Goal: Task Accomplishment & Management: Manage account settings

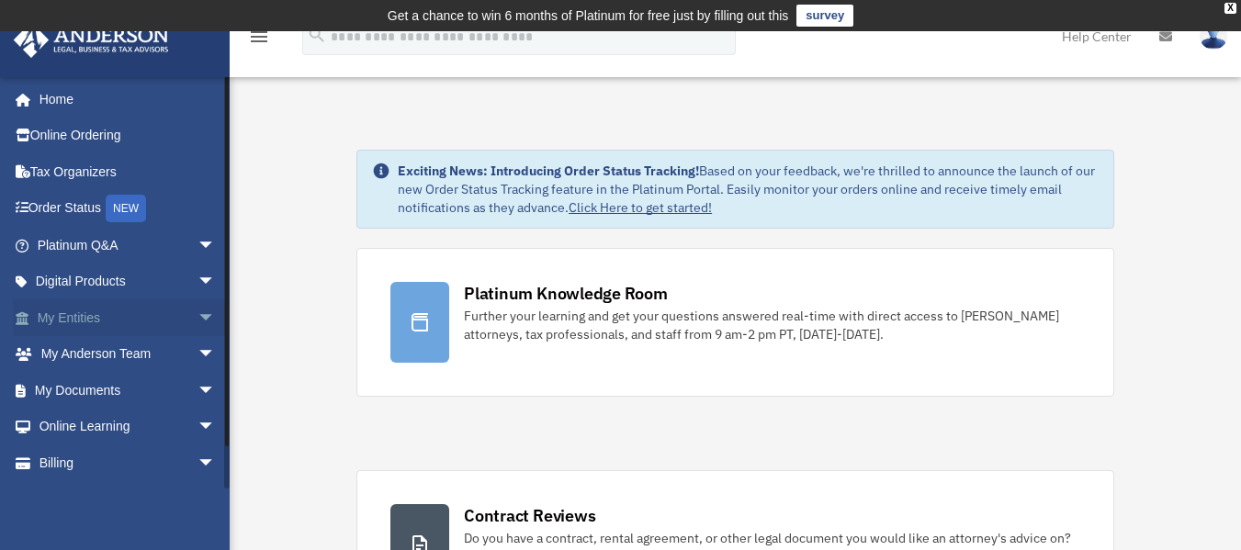
click at [198, 320] on span "arrow_drop_down" at bounding box center [216, 319] width 37 height 38
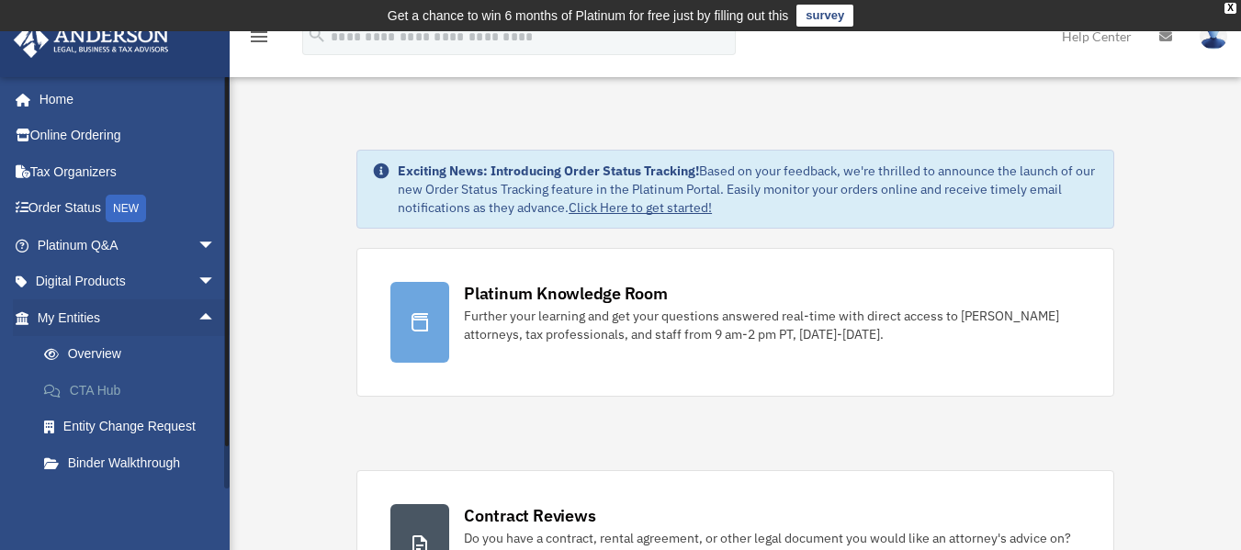
scroll to position [184, 0]
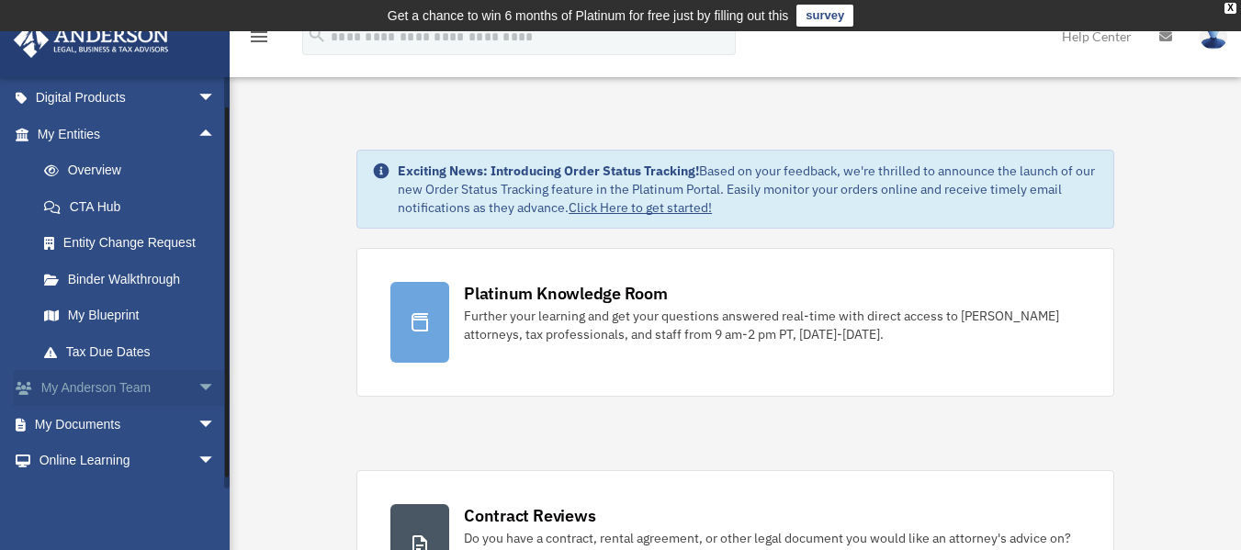
click at [198, 385] on span "arrow_drop_down" at bounding box center [216, 389] width 37 height 38
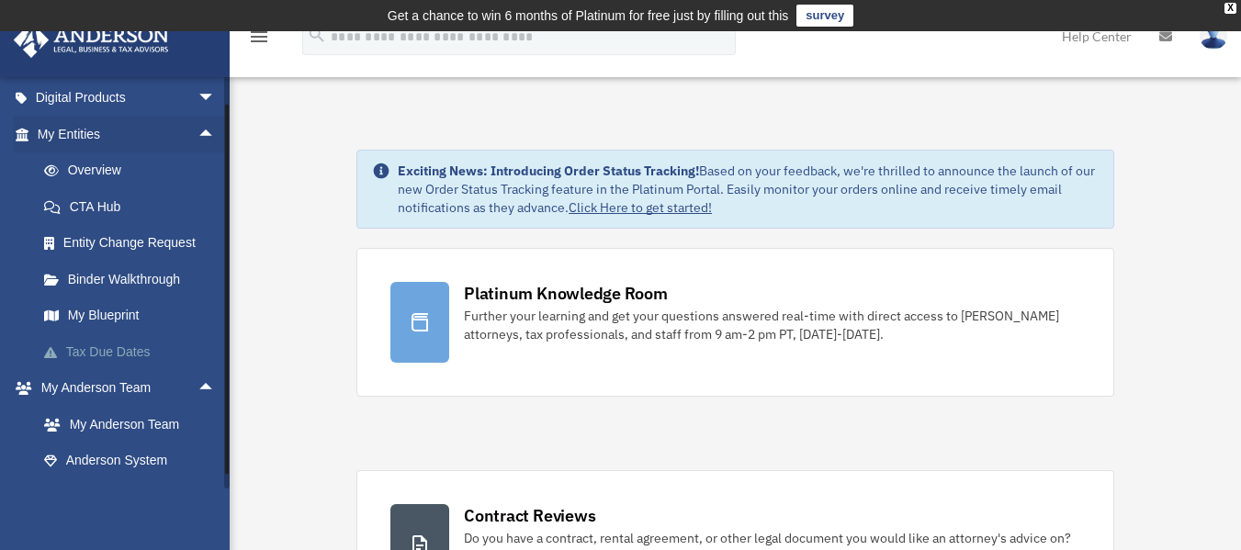
scroll to position [360, 0]
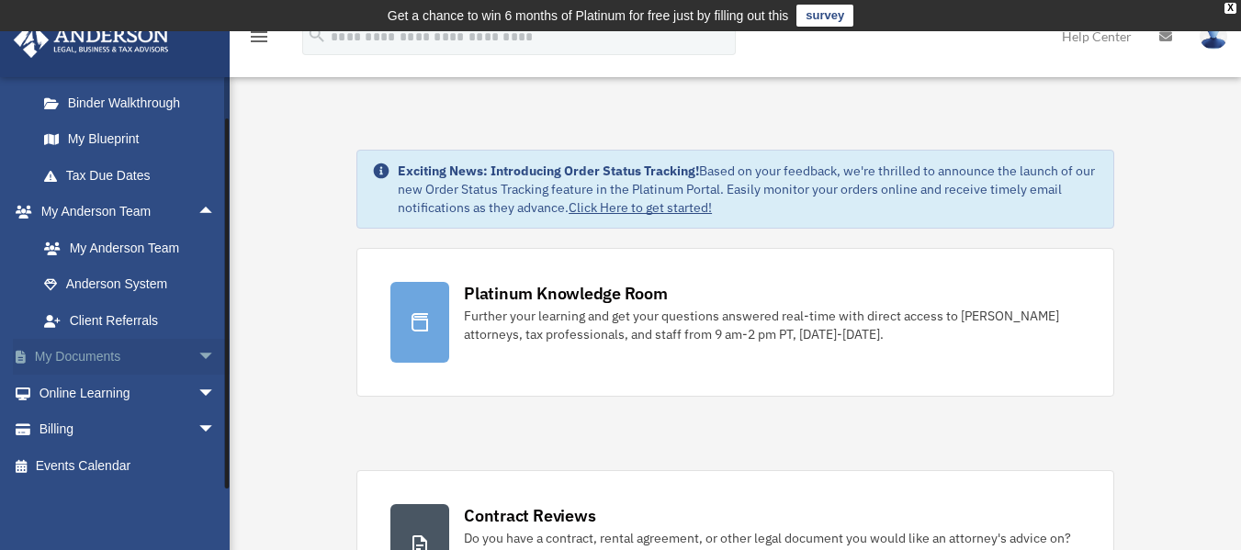
click at [198, 362] on span "arrow_drop_down" at bounding box center [216, 358] width 37 height 38
click at [85, 243] on link "Box" at bounding box center [135, 248] width 218 height 37
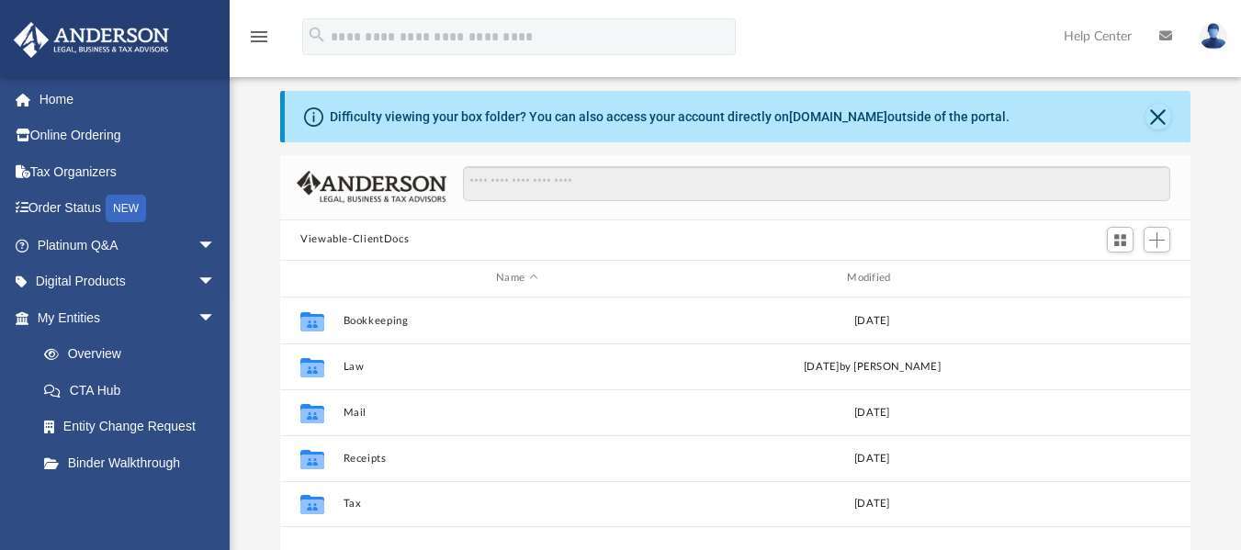
scroll to position [92, 0]
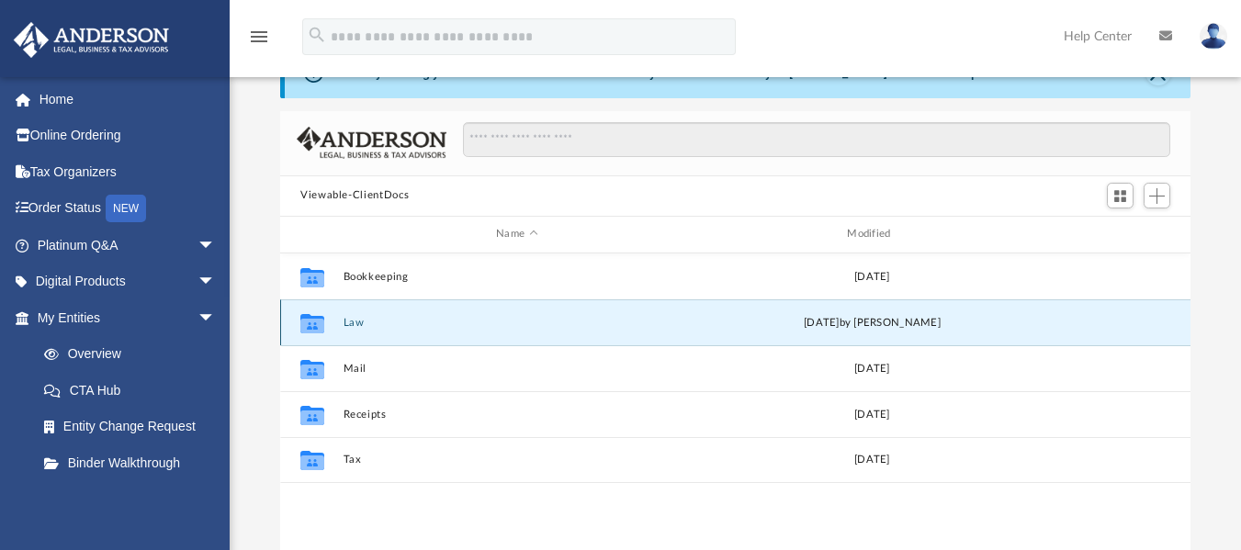
click at [370, 320] on button "Law" at bounding box center [517, 322] width 347 height 12
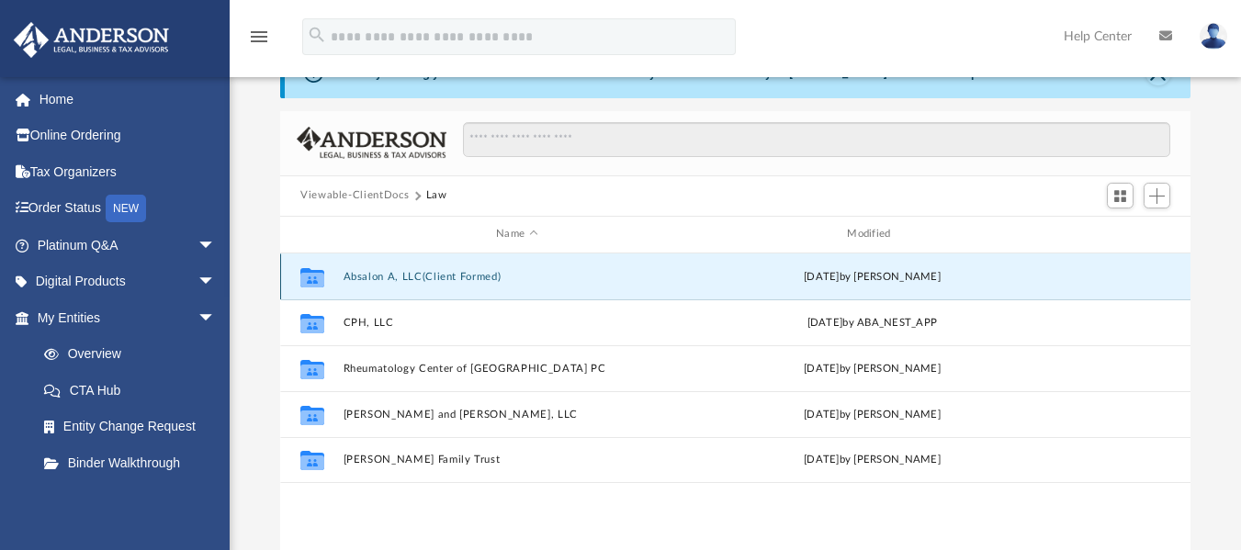
click at [436, 274] on button "Absalon A, LLC(Client Formed)" at bounding box center [517, 276] width 347 height 12
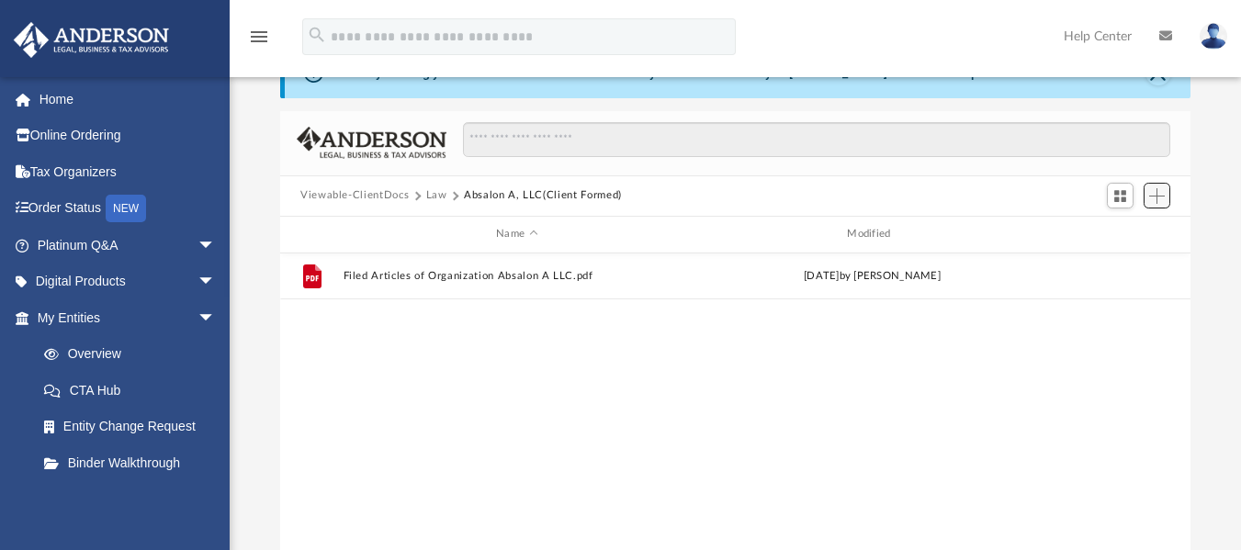
click at [1153, 197] on span "Add" at bounding box center [1157, 196] width 16 height 16
click at [1131, 243] on li "Upload" at bounding box center [1131, 232] width 59 height 19
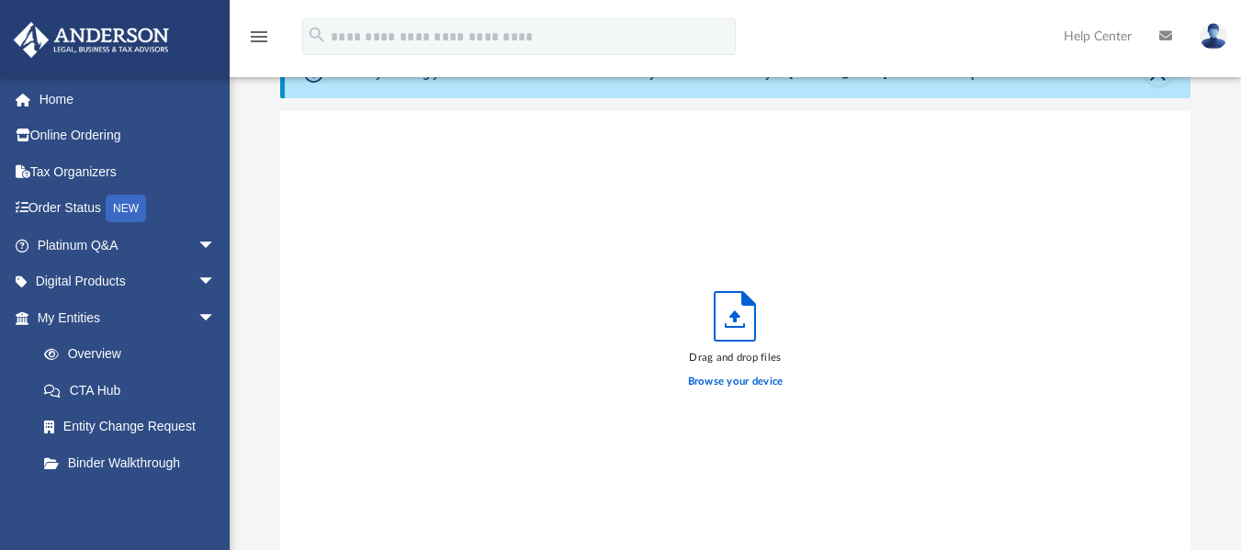
scroll to position [452, 897]
click at [753, 386] on label "Browse your device" at bounding box center [736, 382] width 96 height 17
click at [0, 0] on input "Browse your device" at bounding box center [0, 0] width 0 height 0
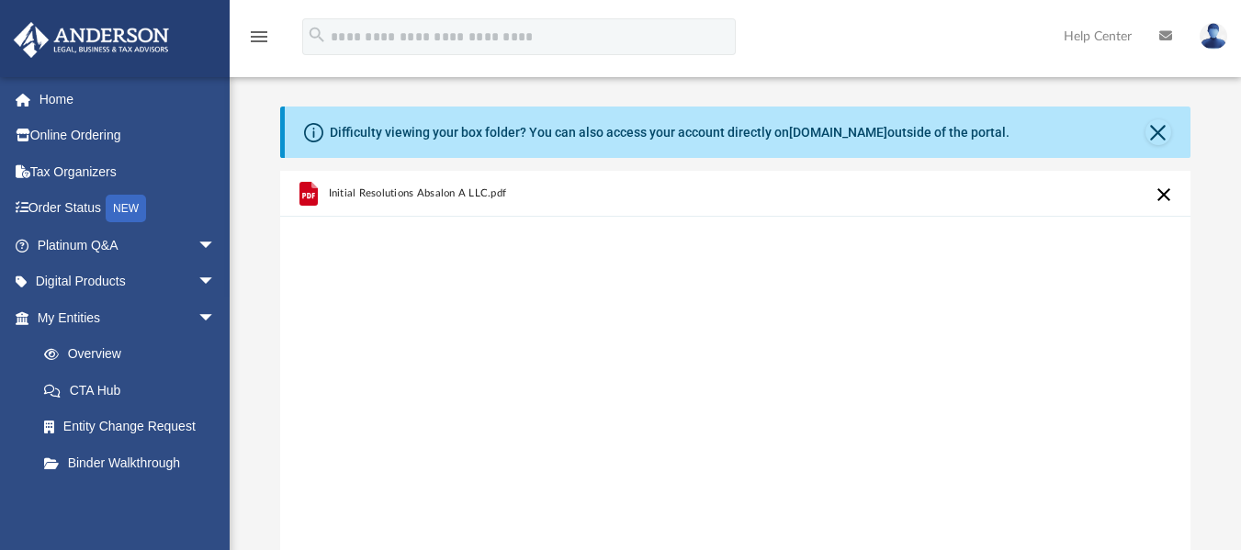
scroll to position [0, 0]
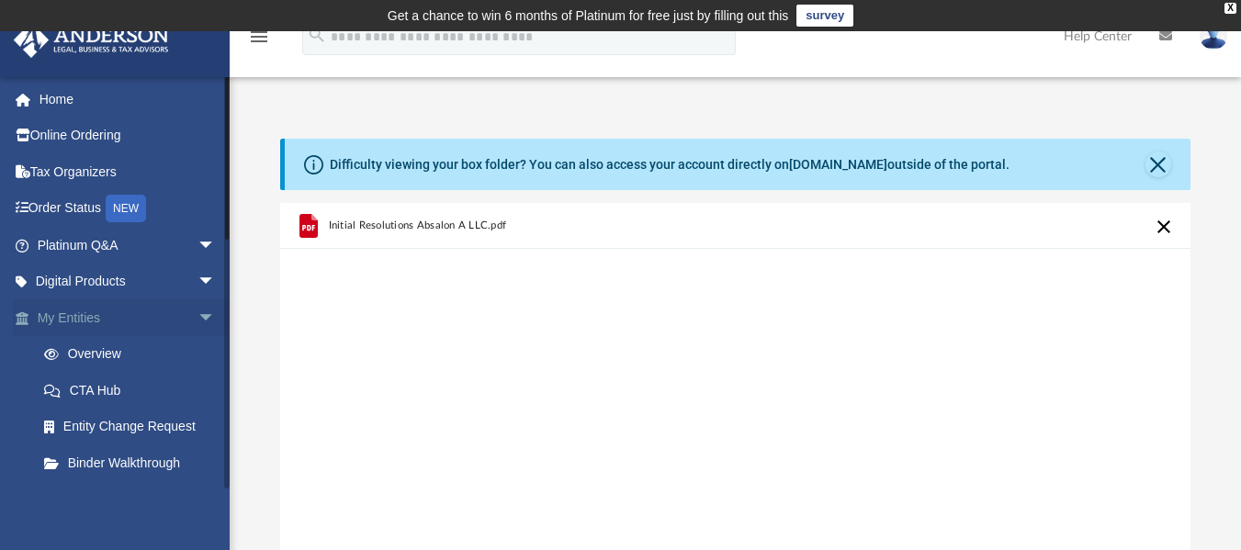
click at [198, 311] on span "arrow_drop_down" at bounding box center [216, 319] width 37 height 38
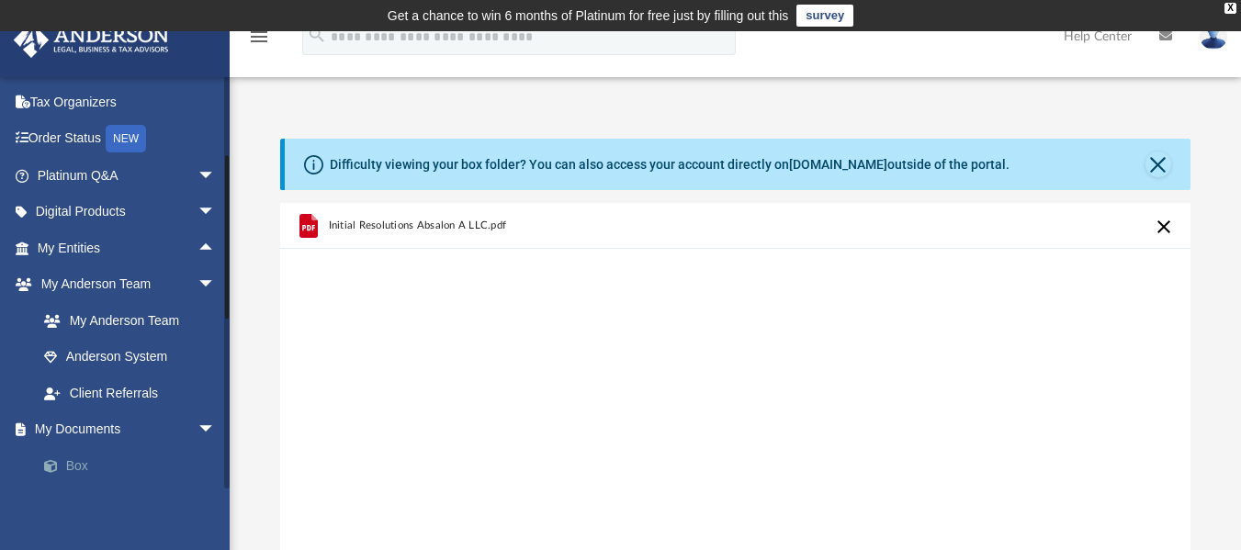
scroll to position [184, 0]
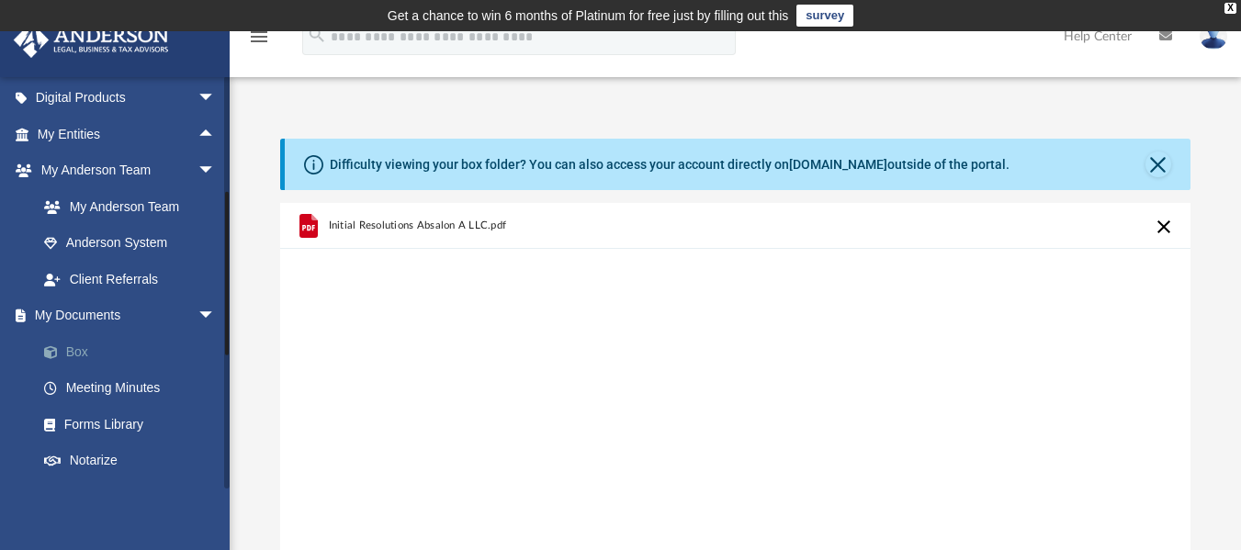
click at [98, 354] on link "Box" at bounding box center [135, 352] width 218 height 37
click at [126, 345] on link "Box" at bounding box center [135, 352] width 218 height 37
click at [1161, 163] on button "Close" at bounding box center [1159, 165] width 26 height 26
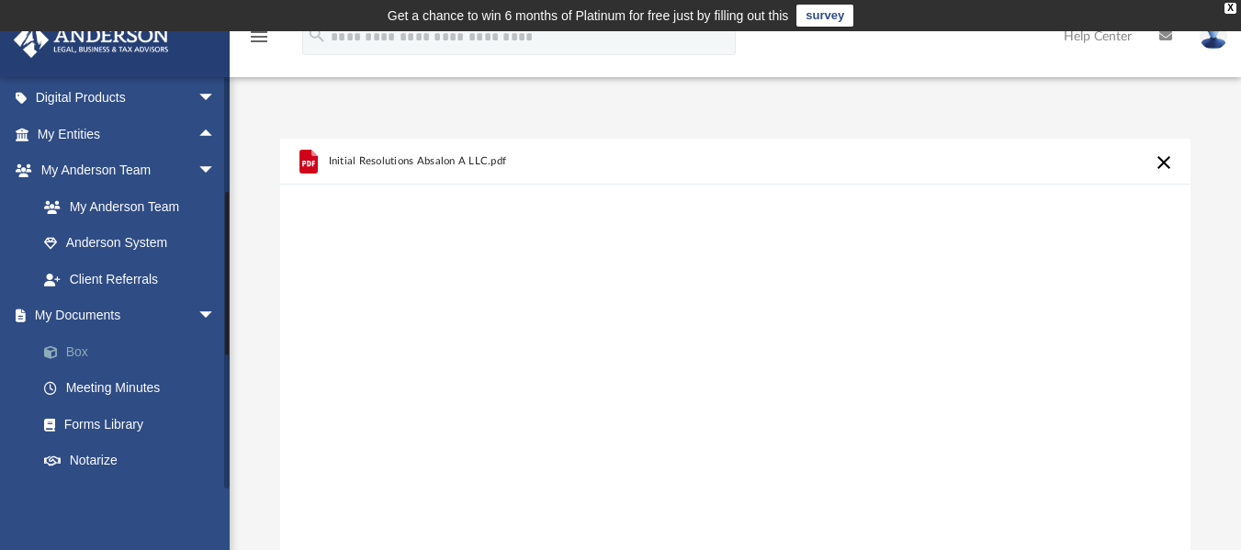
click at [62, 352] on span at bounding box center [60, 352] width 12 height 13
click at [112, 218] on link "My Anderson Team" at bounding box center [135, 206] width 218 height 37
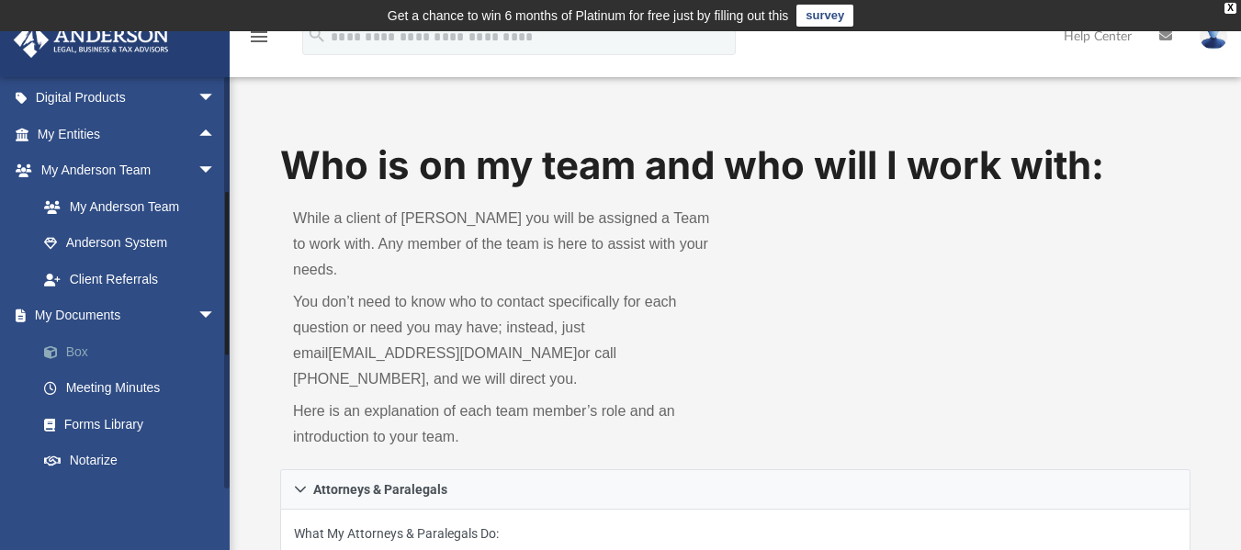
click at [78, 359] on link "Box" at bounding box center [135, 352] width 218 height 37
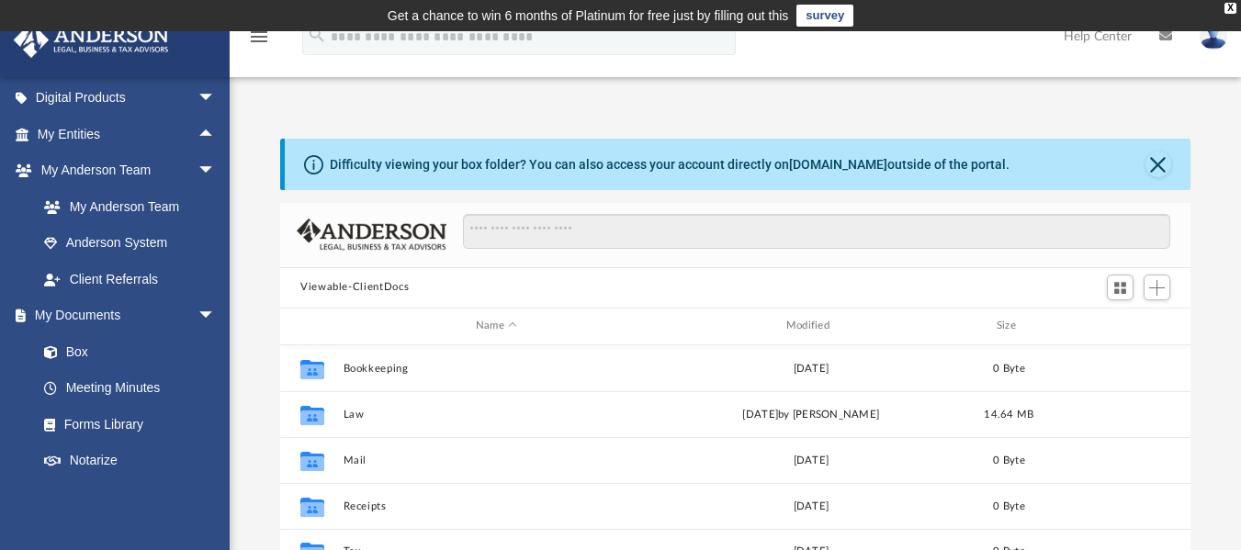
scroll to position [15, 15]
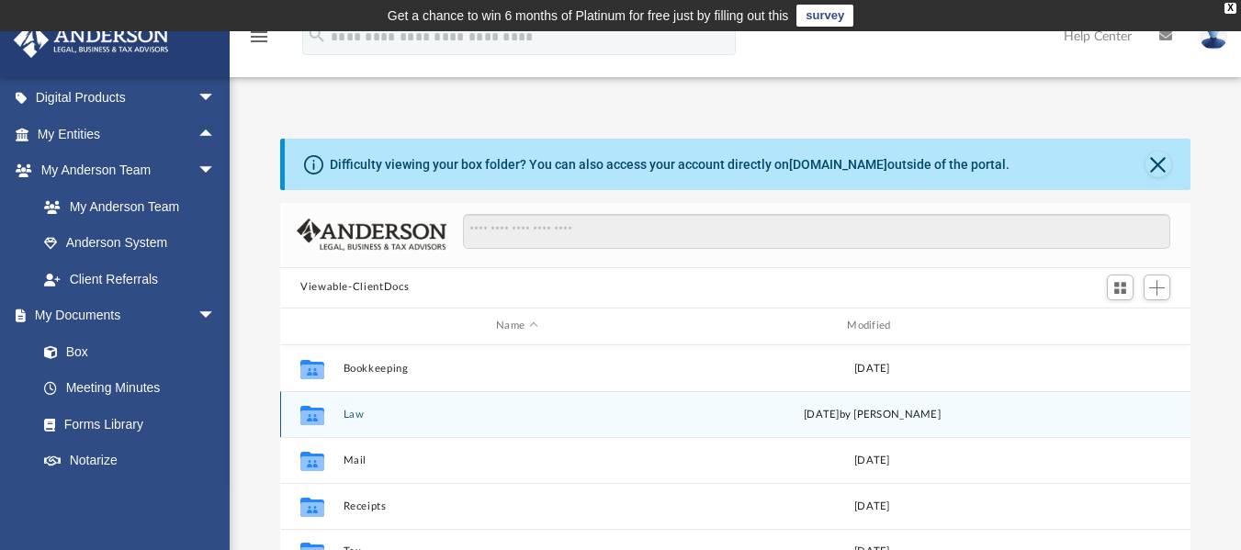
click at [341, 414] on div "Collaborated Folder Law [DATE] by [PERSON_NAME]" at bounding box center [735, 414] width 911 height 46
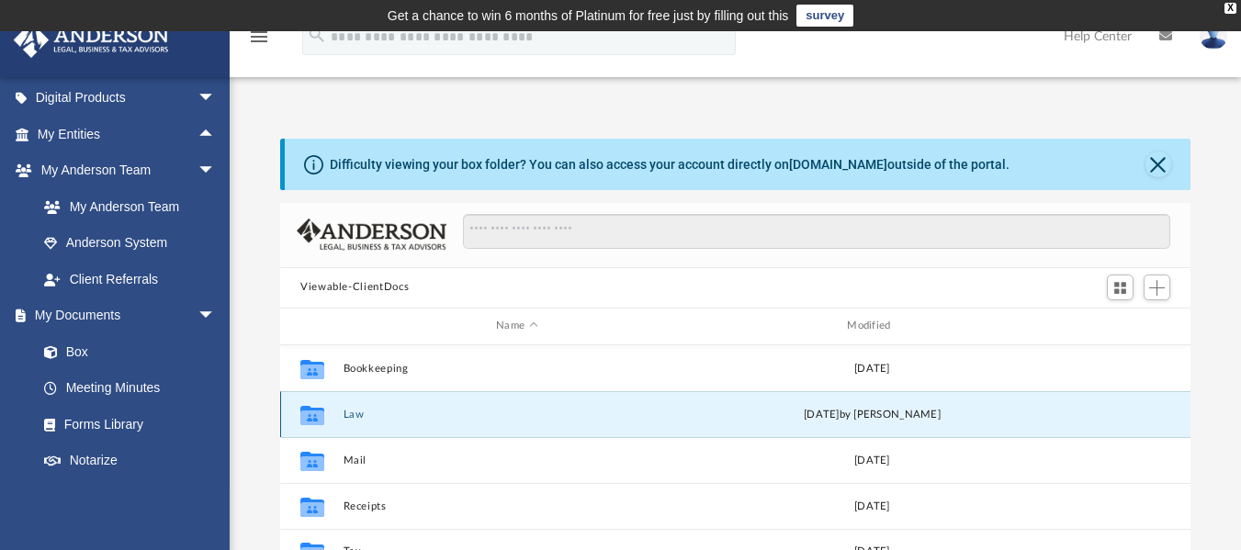
click at [351, 414] on button "Law" at bounding box center [517, 414] width 347 height 12
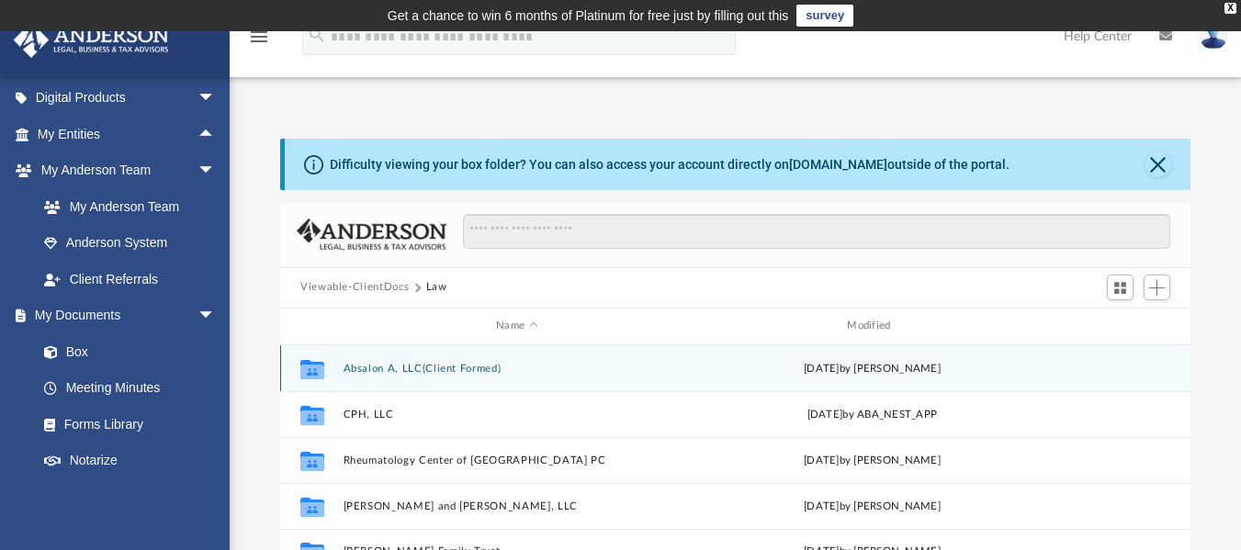
click at [383, 373] on button "Absalon A, LLC(Client Formed)" at bounding box center [517, 368] width 347 height 12
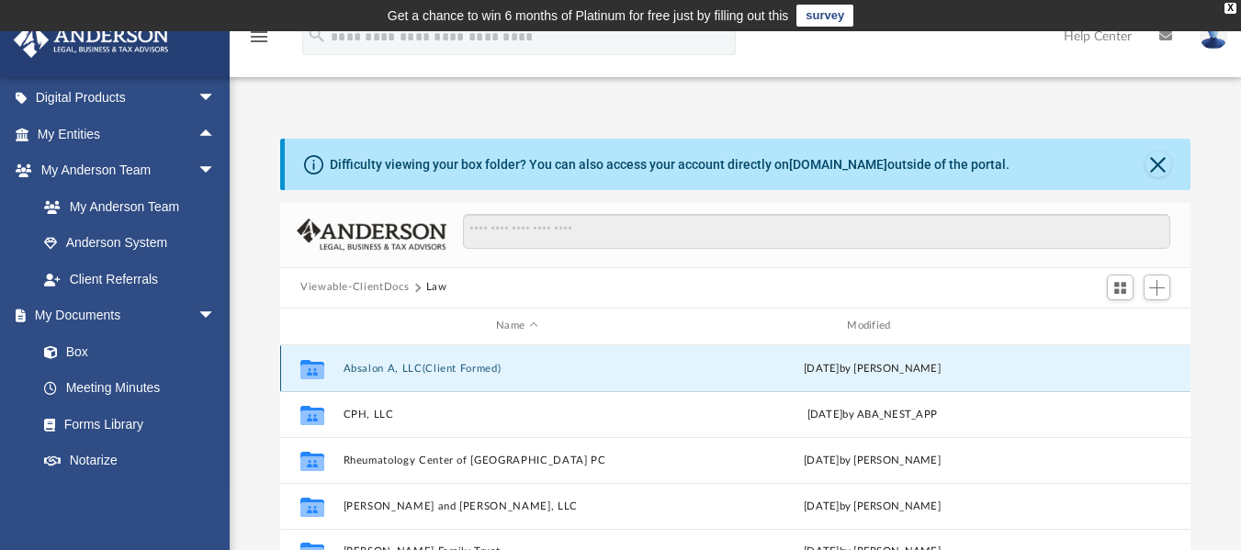
click at [383, 373] on button "Absalon A, LLC(Client Formed)" at bounding box center [517, 368] width 347 height 12
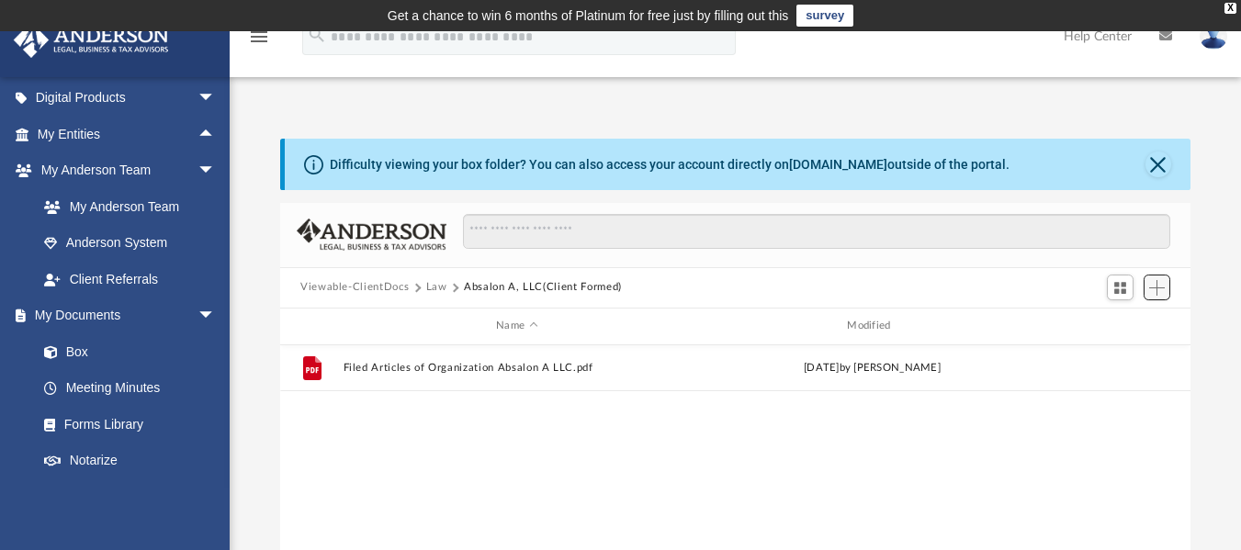
click at [1169, 292] on button "Add" at bounding box center [1158, 288] width 28 height 26
click at [1120, 323] on li "Upload" at bounding box center [1131, 324] width 59 height 19
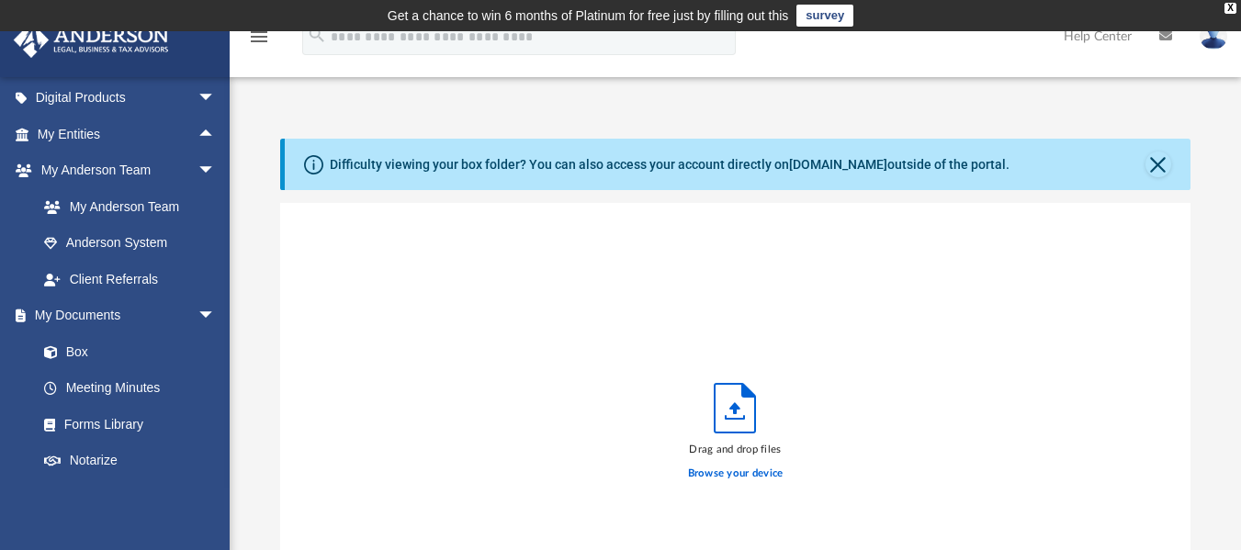
scroll to position [452, 897]
click at [746, 470] on label "Browse your device" at bounding box center [736, 474] width 96 height 17
click at [0, 0] on input "Browse your device" at bounding box center [0, 0] width 0 height 0
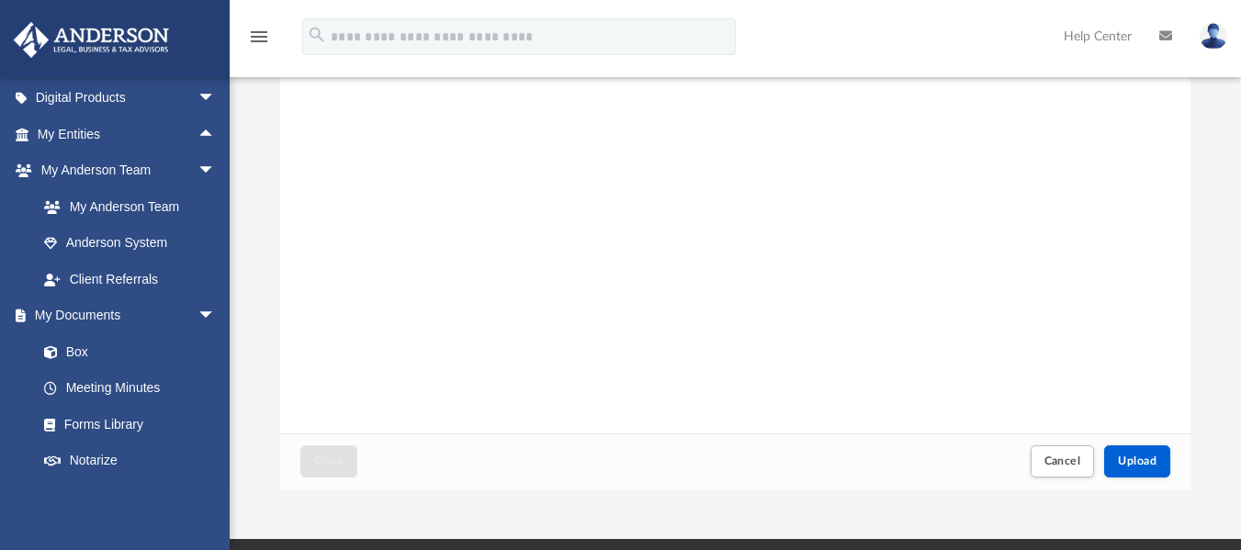
scroll to position [368, 0]
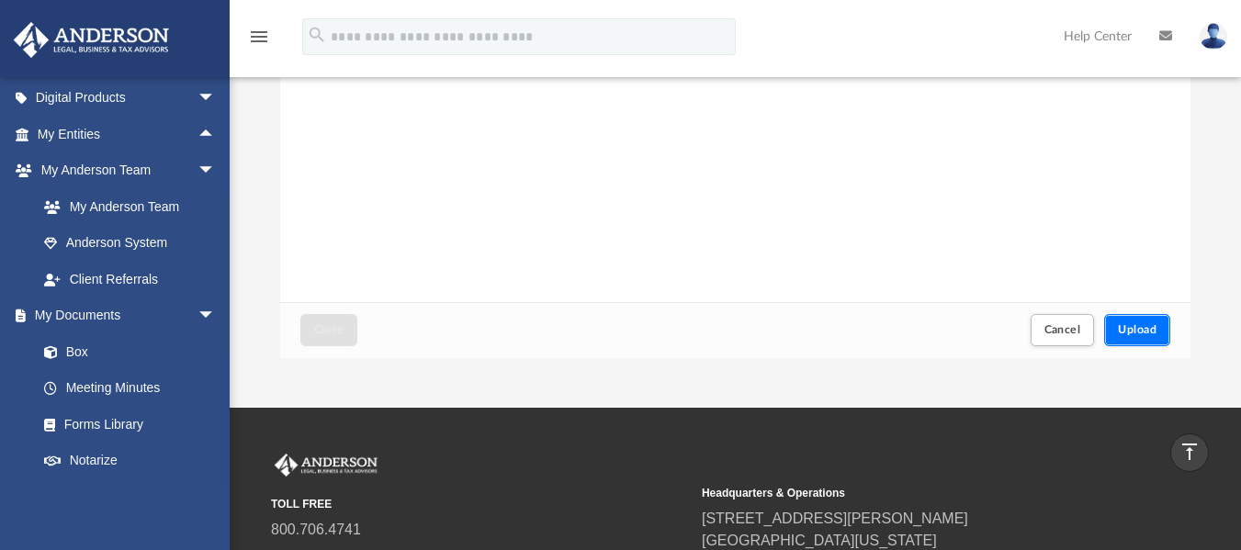
click at [1132, 329] on span "Upload" at bounding box center [1137, 329] width 39 height 11
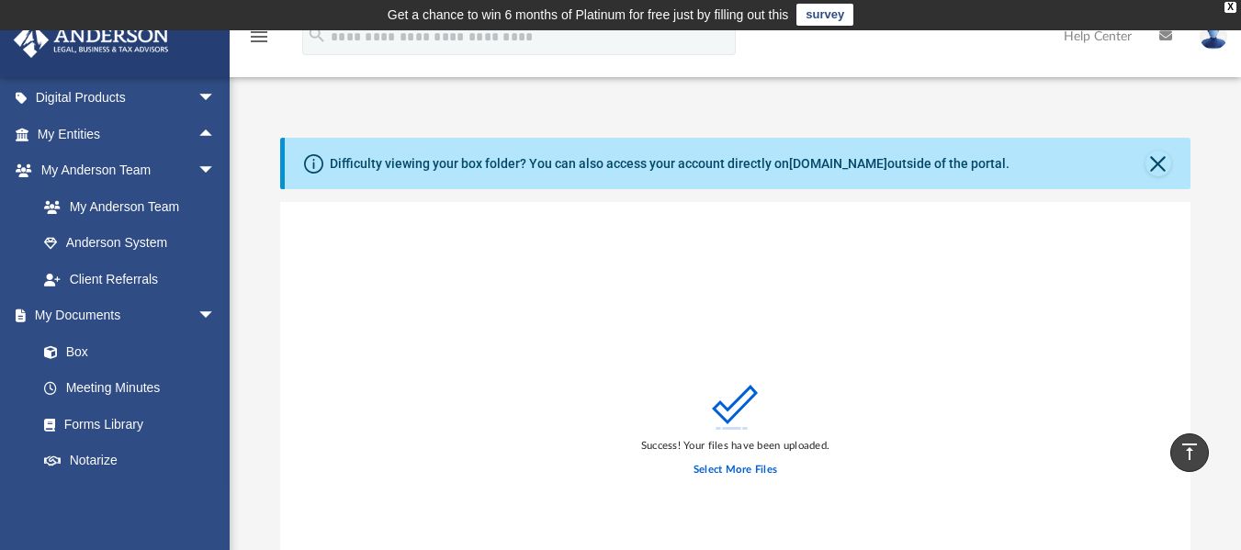
scroll to position [0, 0]
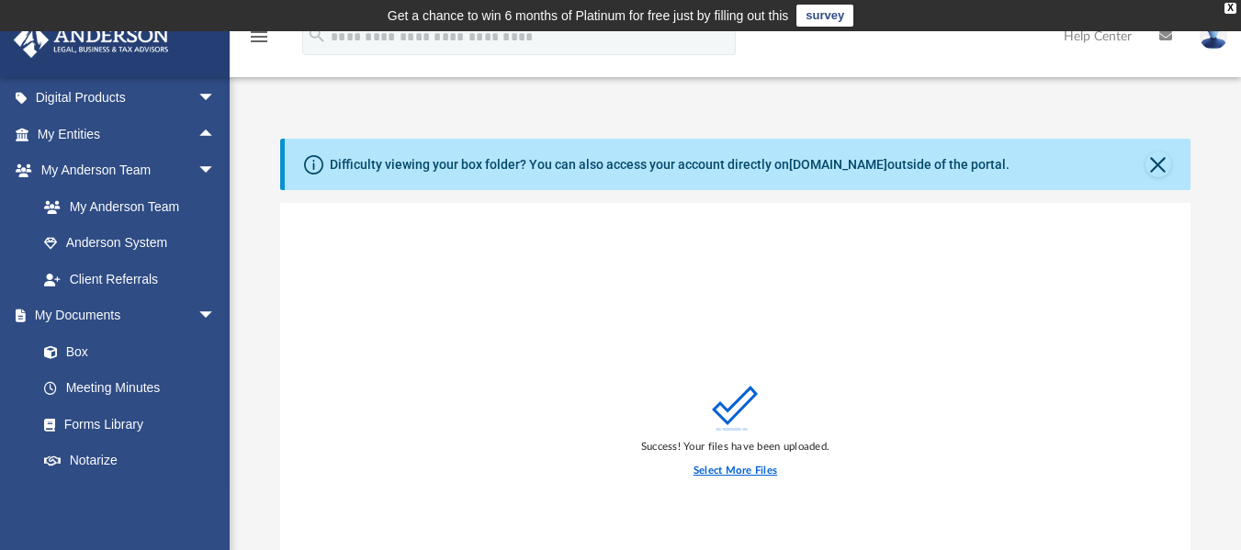
click at [753, 470] on label "Select More Files" at bounding box center [736, 471] width 84 height 17
click at [0, 0] on input "Select More Files" at bounding box center [0, 0] width 0 height 0
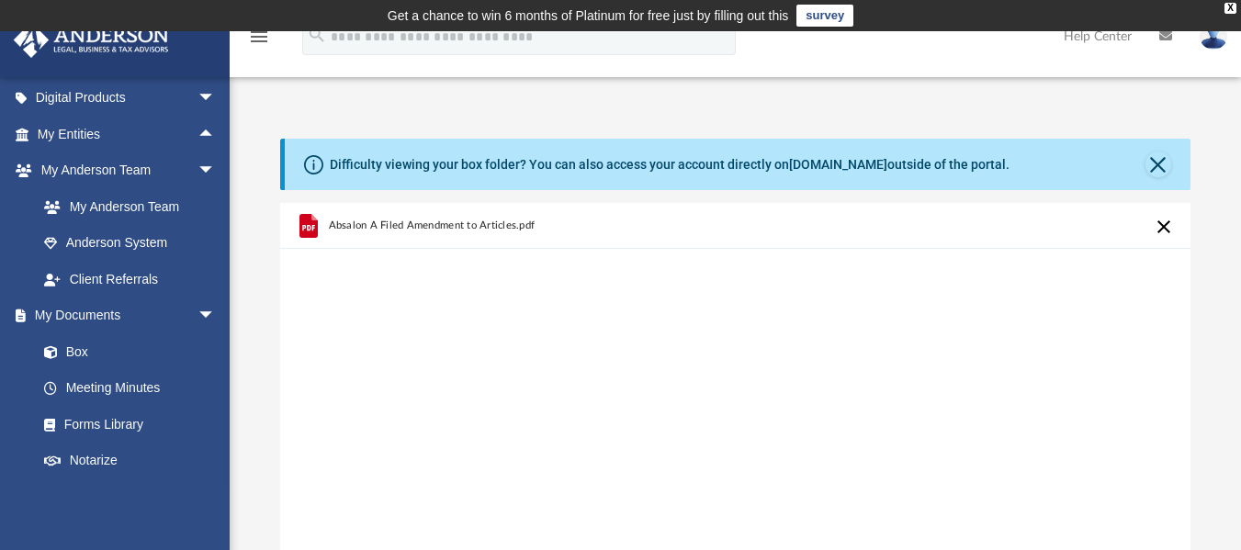
scroll to position [276, 0]
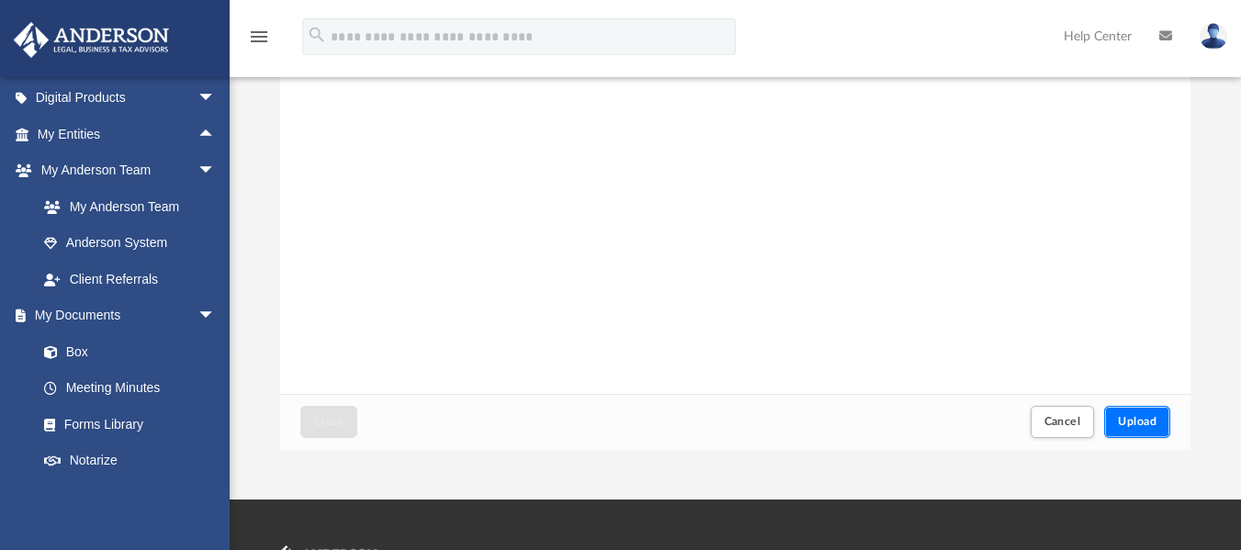
click at [1161, 413] on button "Upload" at bounding box center [1137, 422] width 66 height 32
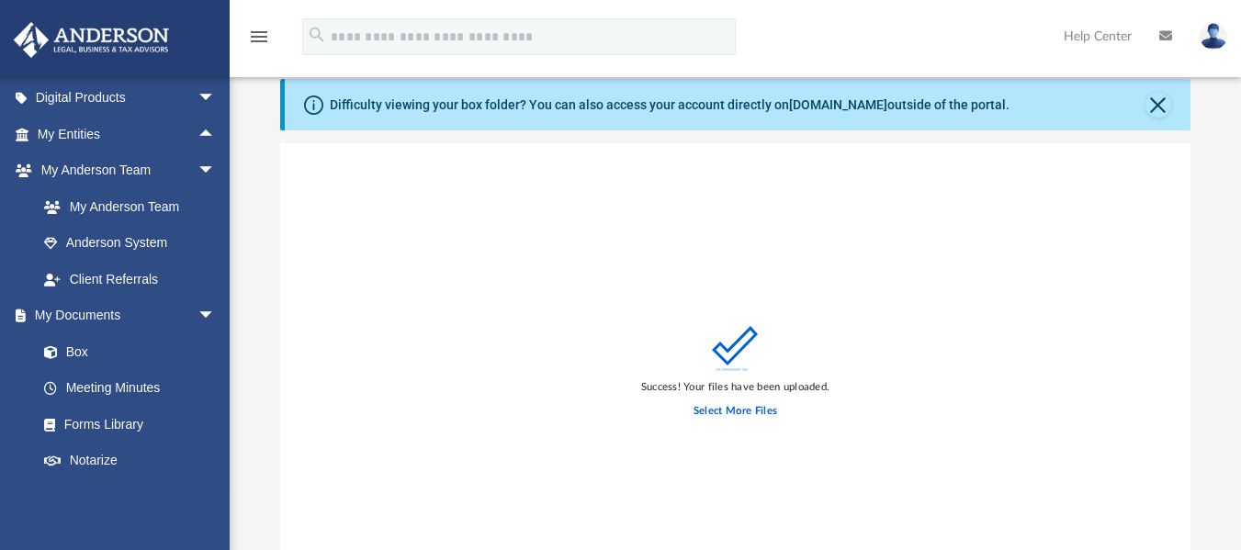
scroll to position [0, 0]
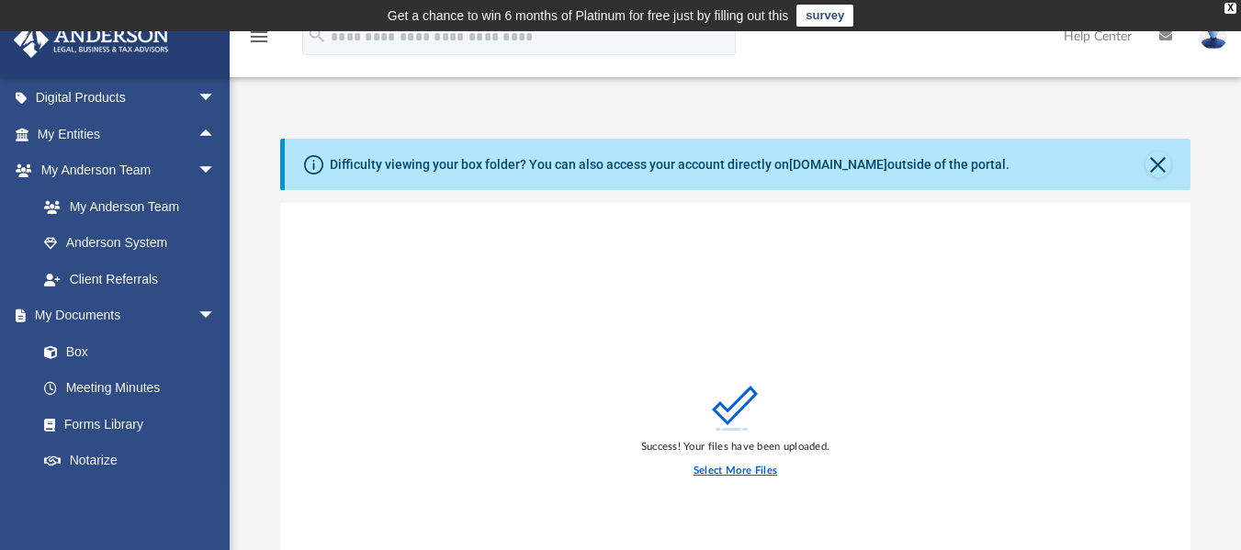
drag, startPoint x: 733, startPoint y: 476, endPoint x: 708, endPoint y: 361, distance: 117.5
click at [734, 476] on label "Select More Files" at bounding box center [736, 471] width 84 height 17
click at [0, 0] on input "Select More Files" at bounding box center [0, 0] width 0 height 0
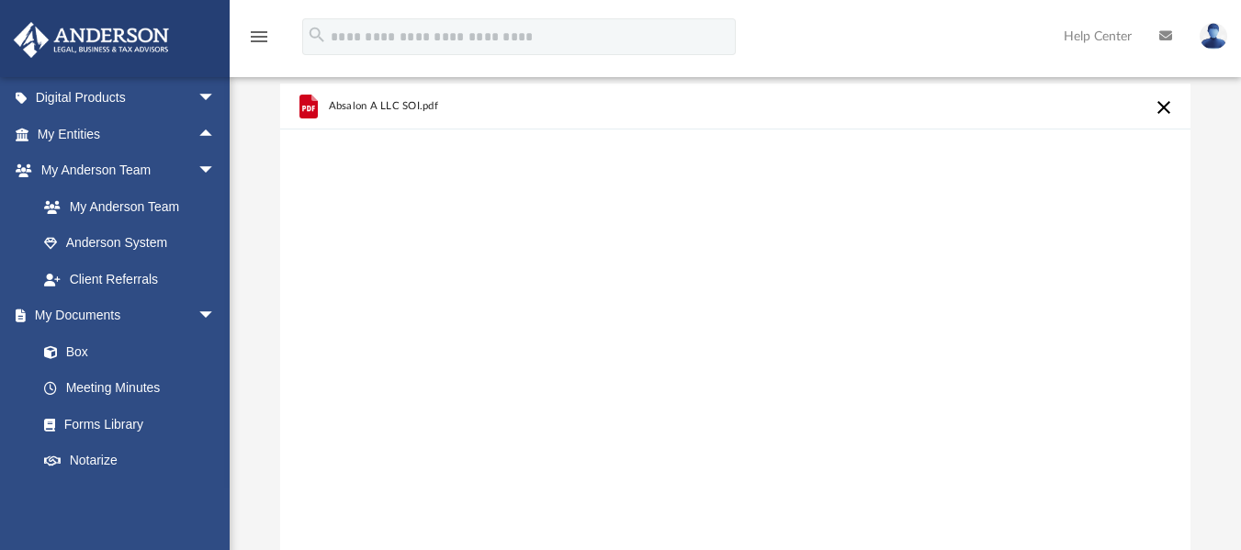
scroll to position [276, 0]
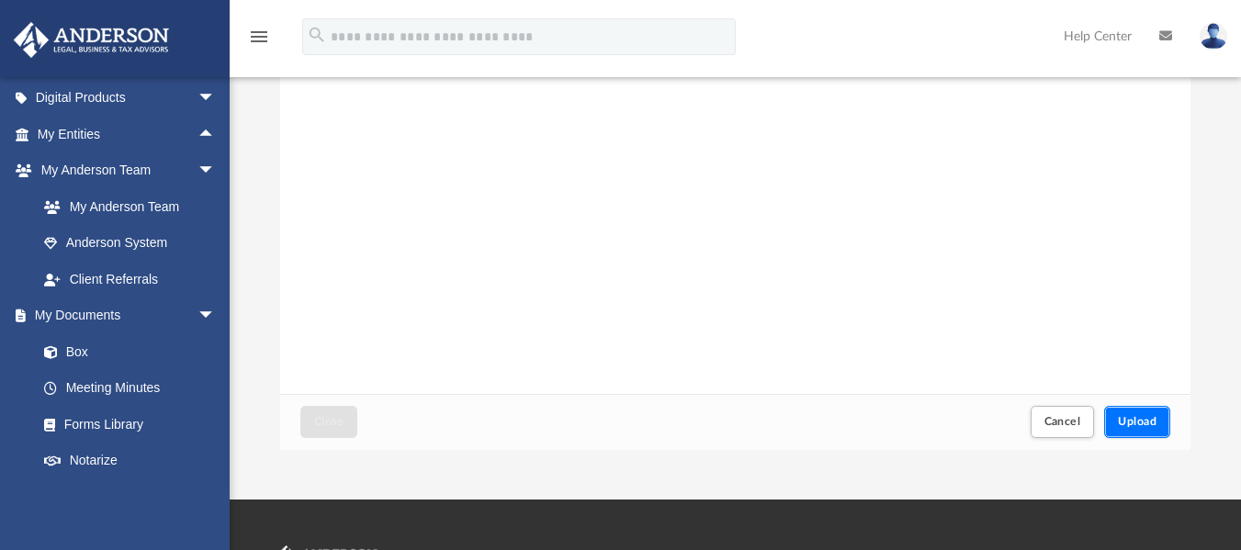
click at [1154, 415] on button "Upload" at bounding box center [1137, 422] width 66 height 32
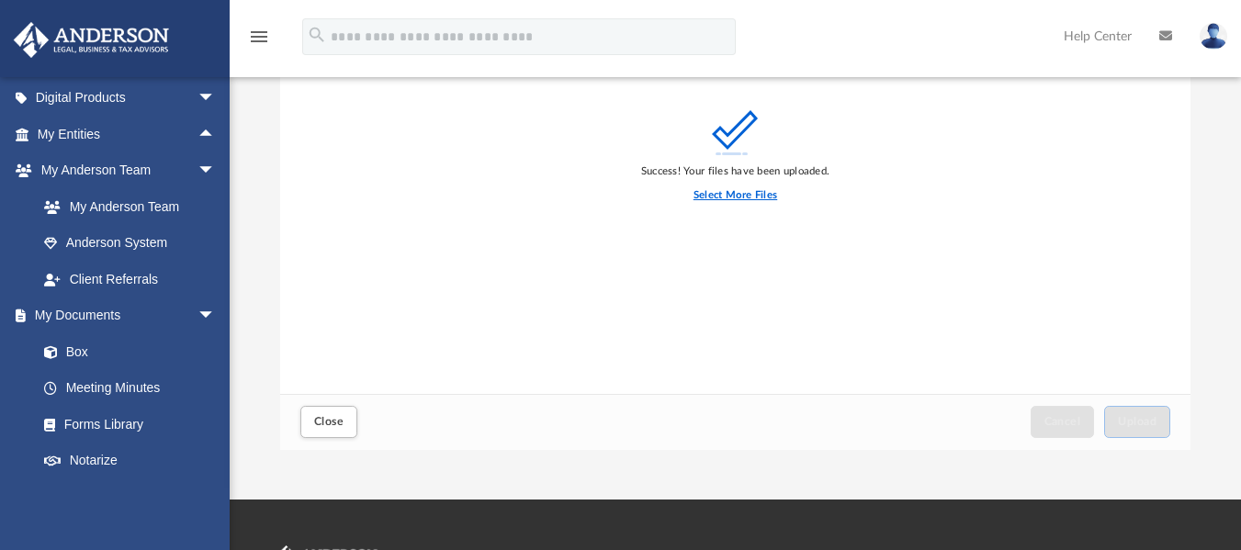
click at [747, 194] on label "Select More Files" at bounding box center [736, 195] width 84 height 17
click at [0, 0] on input "Select More Files" at bounding box center [0, 0] width 0 height 0
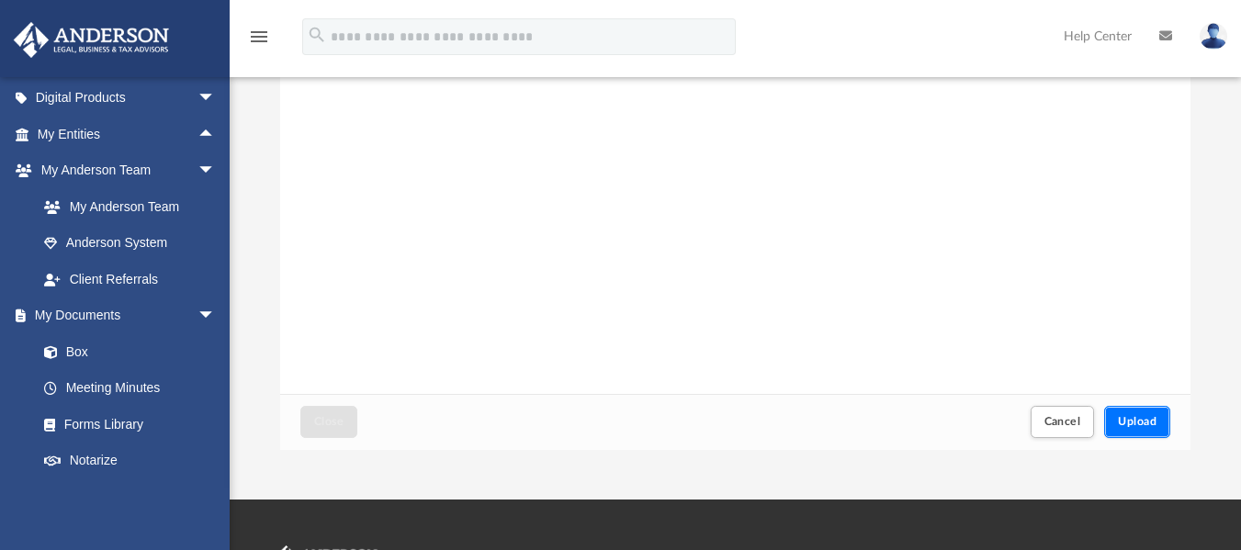
click at [1134, 429] on button "Upload" at bounding box center [1137, 422] width 66 height 32
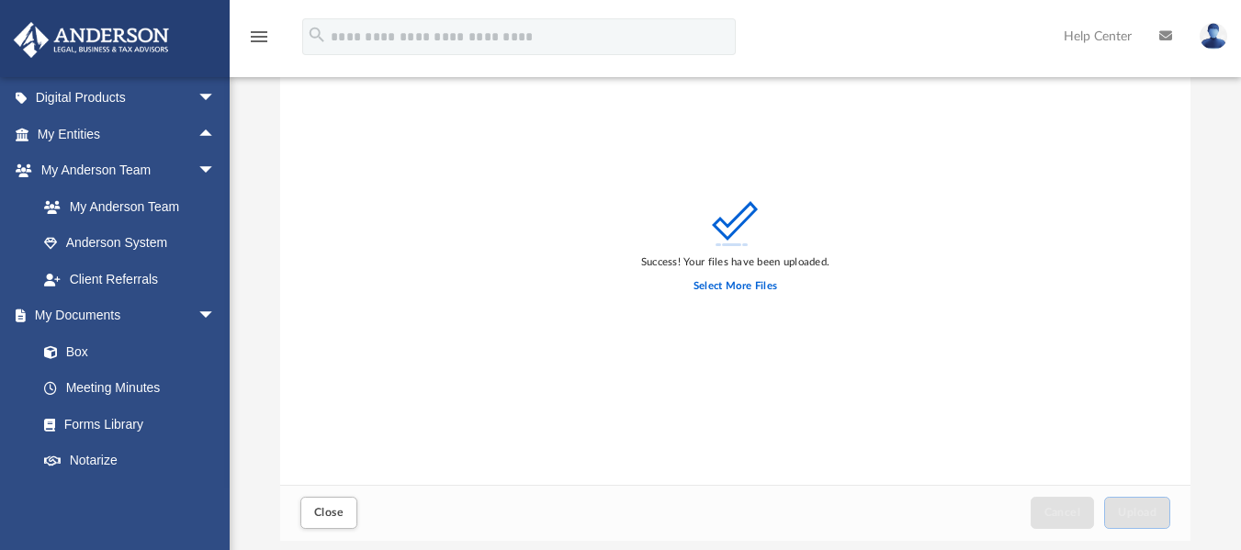
scroll to position [184, 0]
click at [730, 286] on label "Select More Files" at bounding box center [736, 287] width 84 height 17
click at [0, 0] on input "Select More Files" at bounding box center [0, 0] width 0 height 0
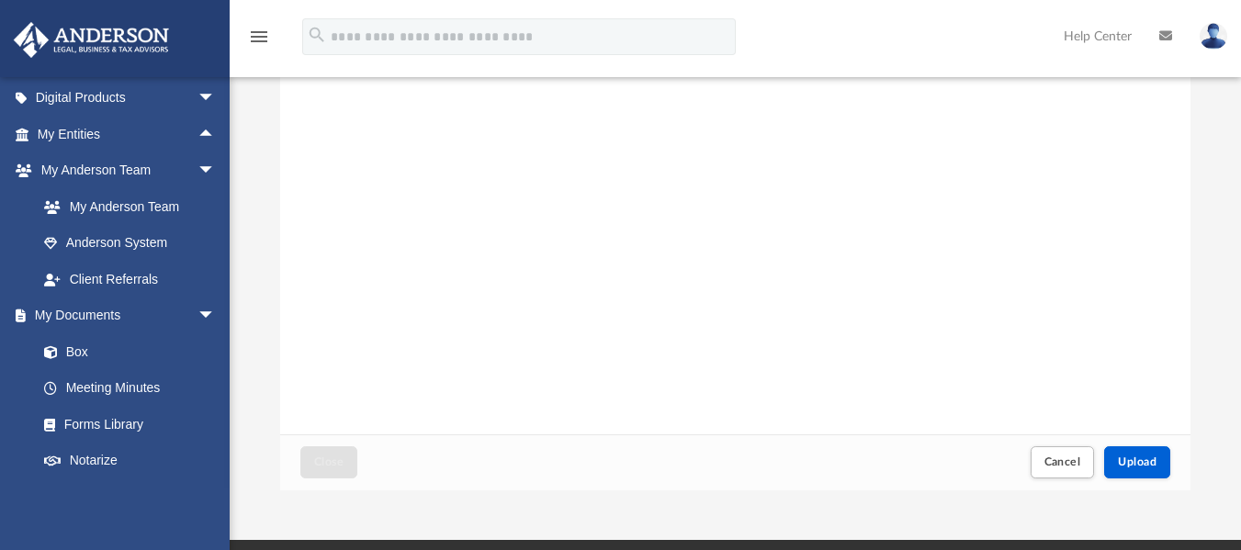
scroll to position [276, 0]
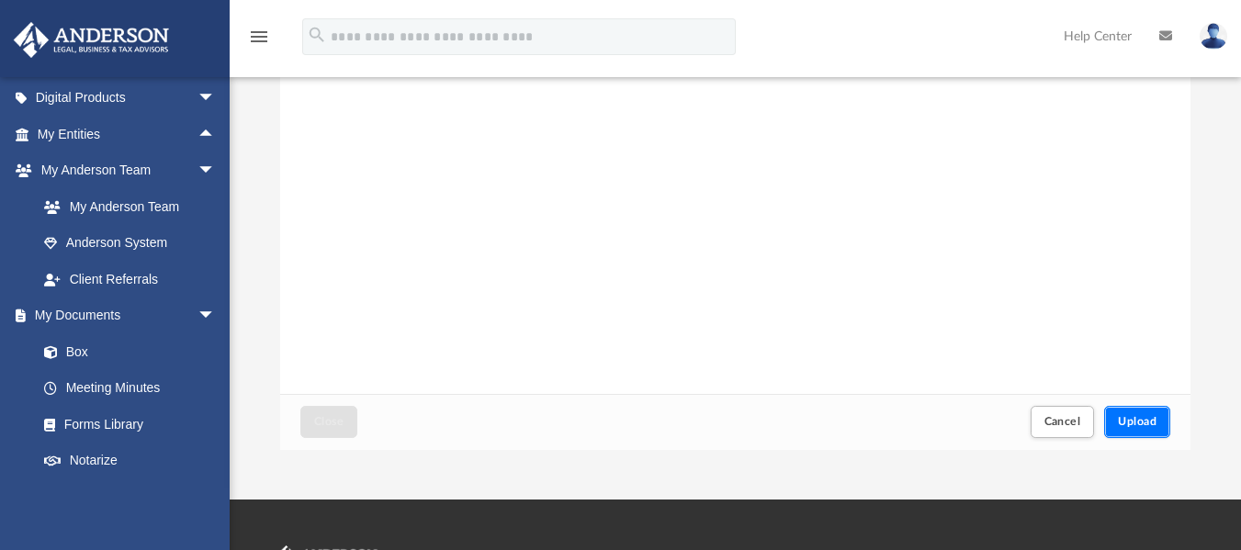
click at [1133, 417] on span "Upload" at bounding box center [1137, 421] width 39 height 11
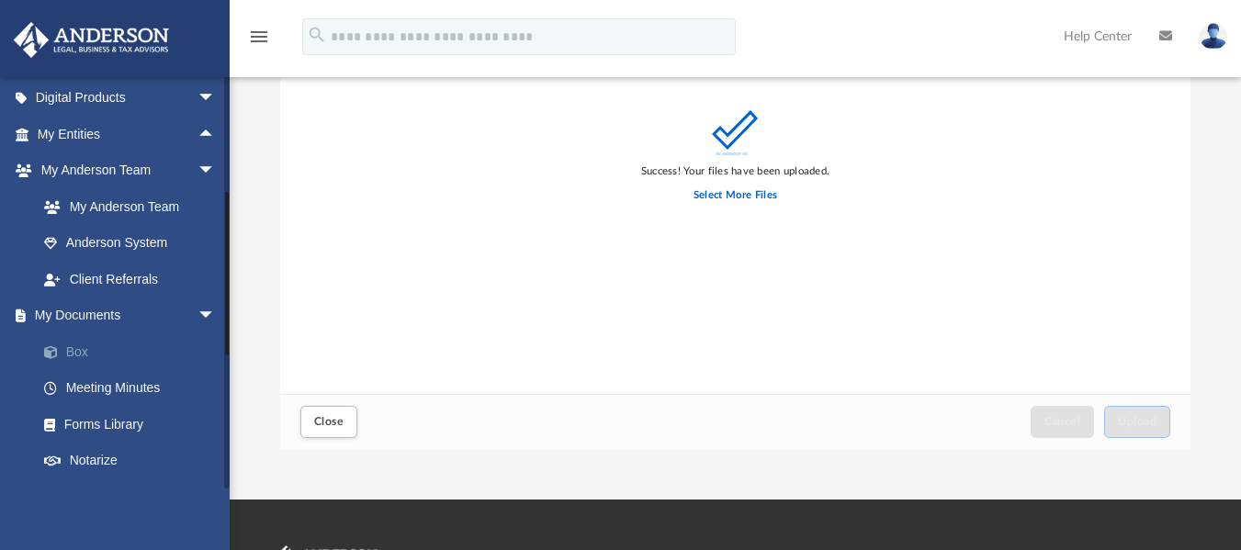
click at [91, 364] on link "Box" at bounding box center [135, 352] width 218 height 37
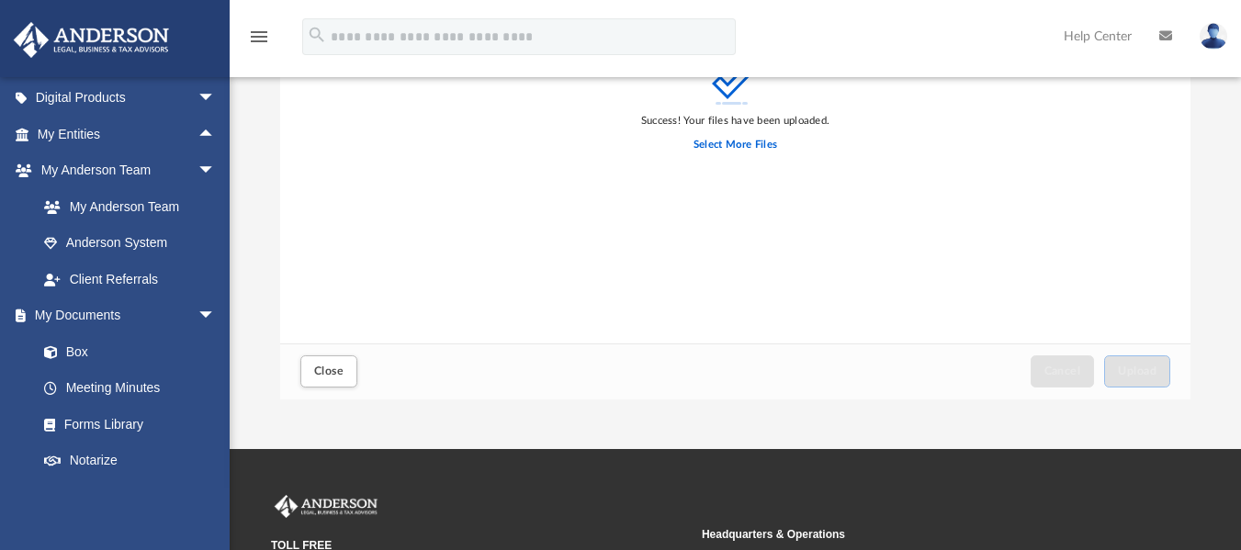
scroll to position [459, 0]
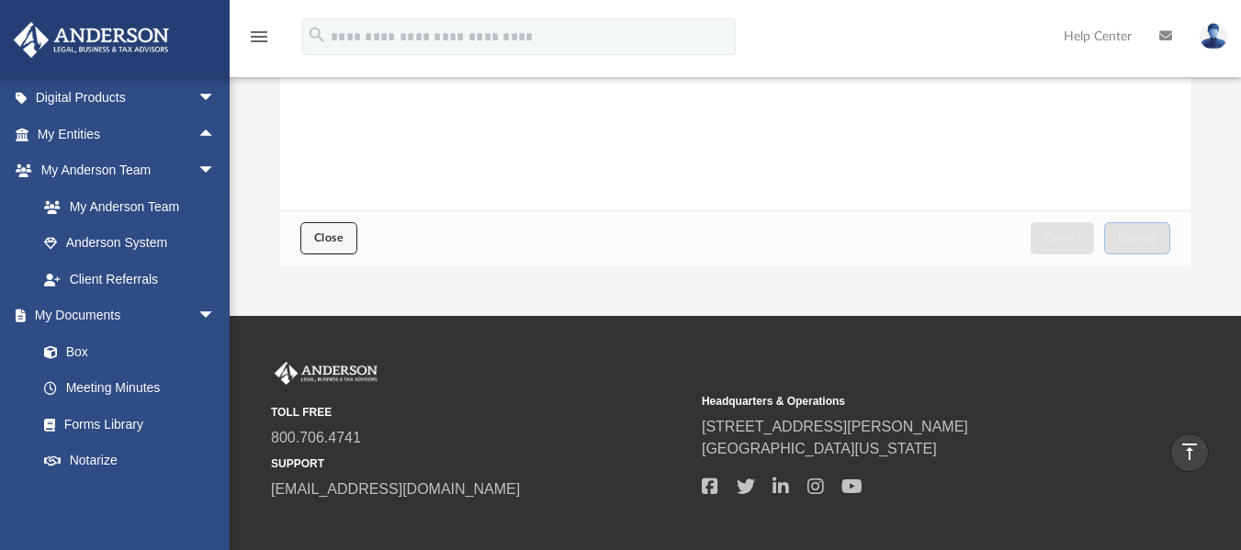
click at [332, 236] on span "Close" at bounding box center [328, 237] width 29 height 11
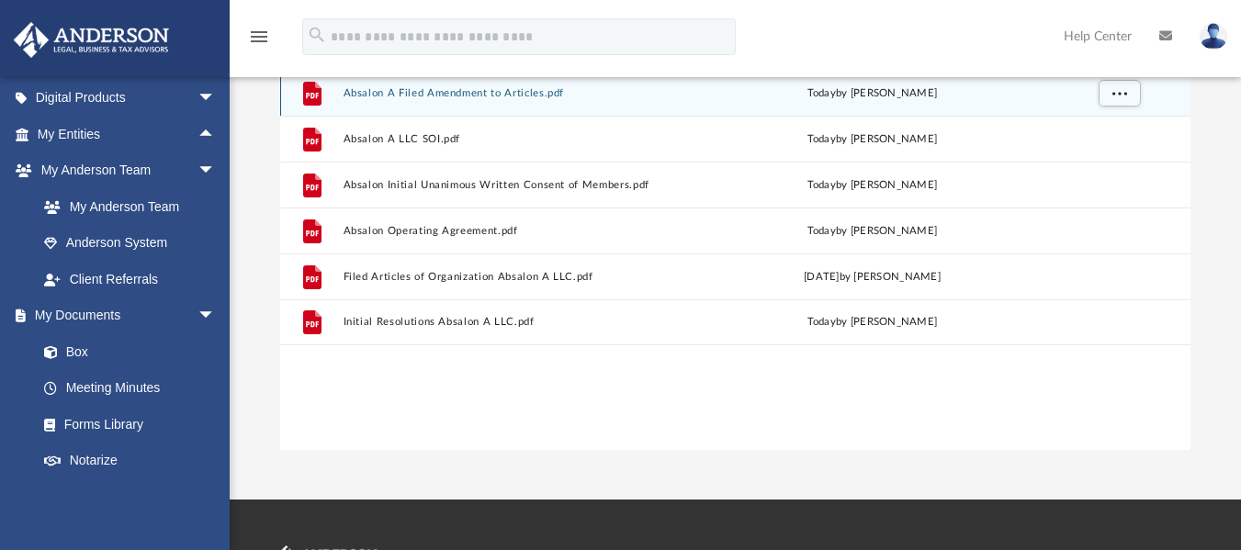
scroll to position [184, 0]
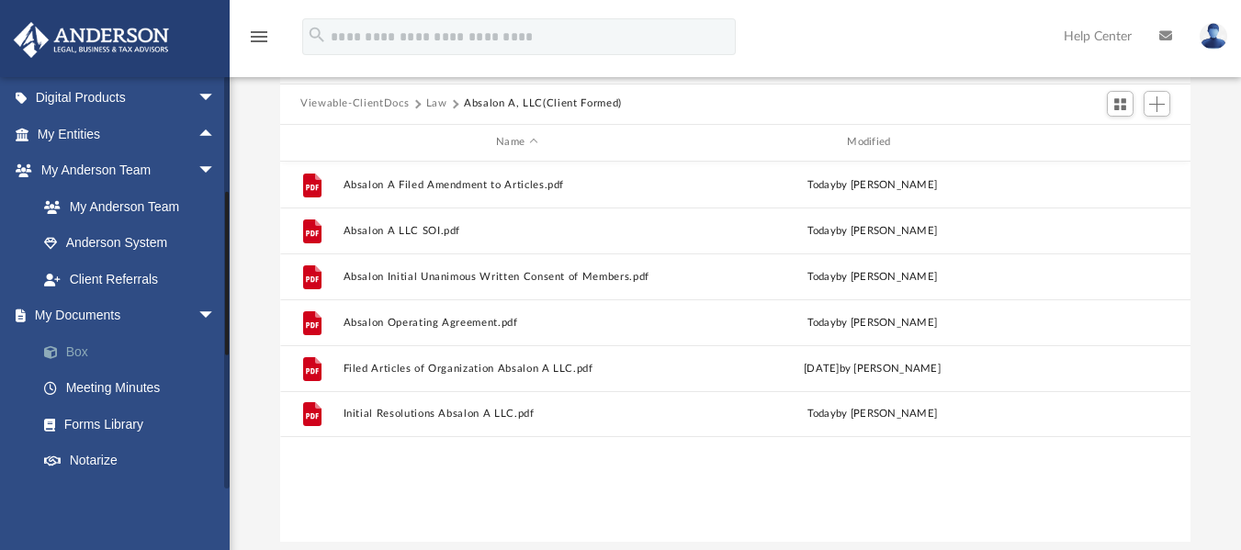
drag, startPoint x: 68, startPoint y: 333, endPoint x: 93, endPoint y: 353, distance: 32.0
click at [69, 333] on link "My Documents arrow_drop_down" at bounding box center [128, 316] width 231 height 37
click at [100, 354] on link "Box" at bounding box center [135, 352] width 218 height 37
click at [66, 352] on link "Box" at bounding box center [135, 352] width 218 height 37
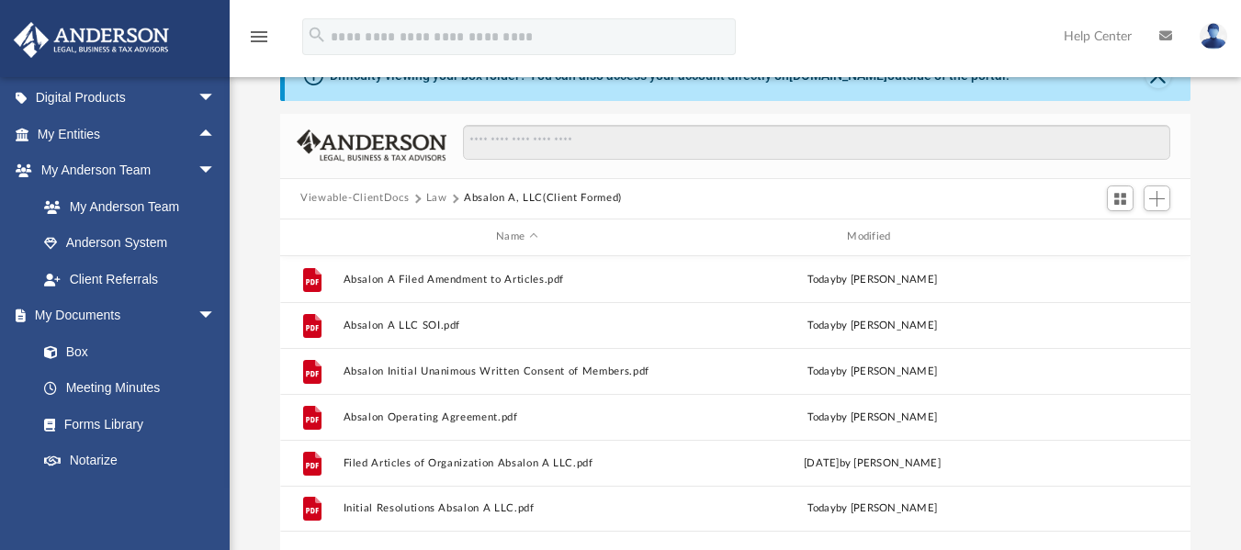
scroll to position [0, 0]
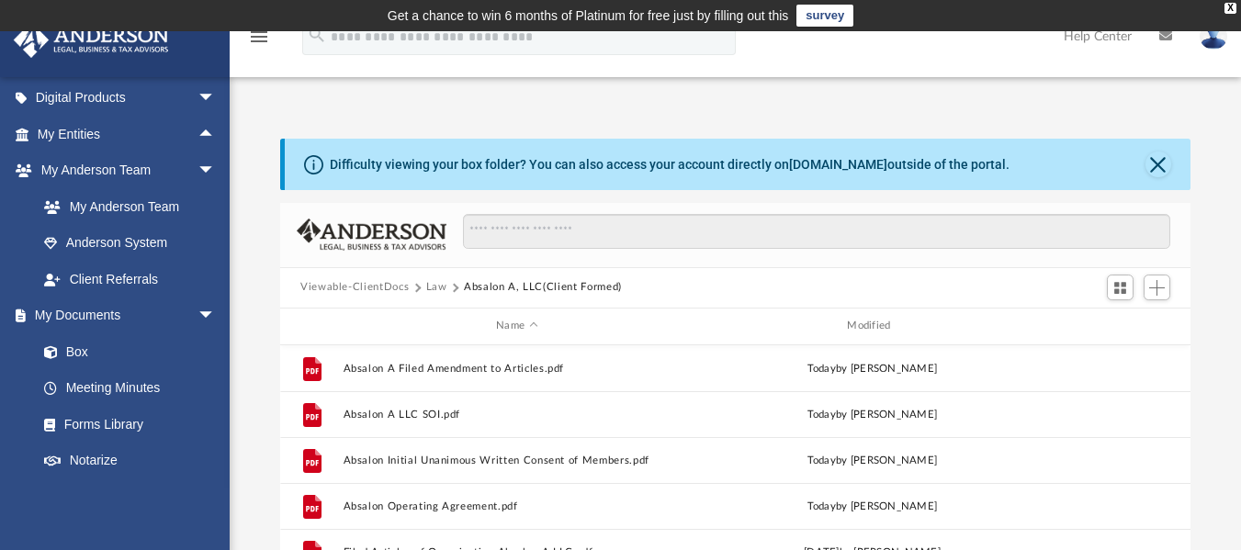
click at [437, 289] on button "Law" at bounding box center [436, 287] width 21 height 17
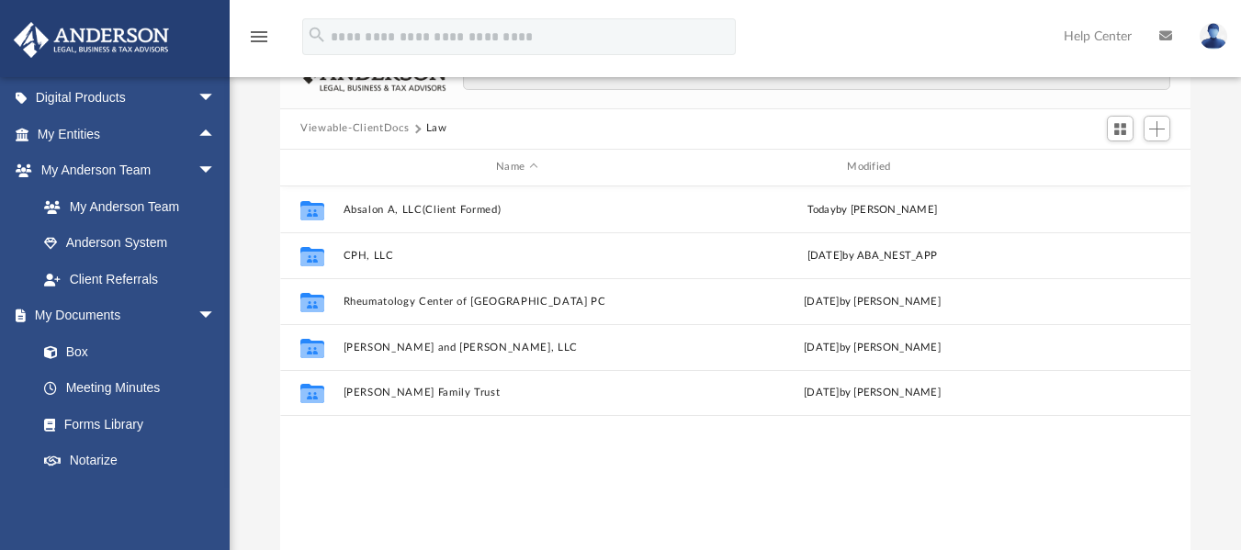
scroll to position [184, 0]
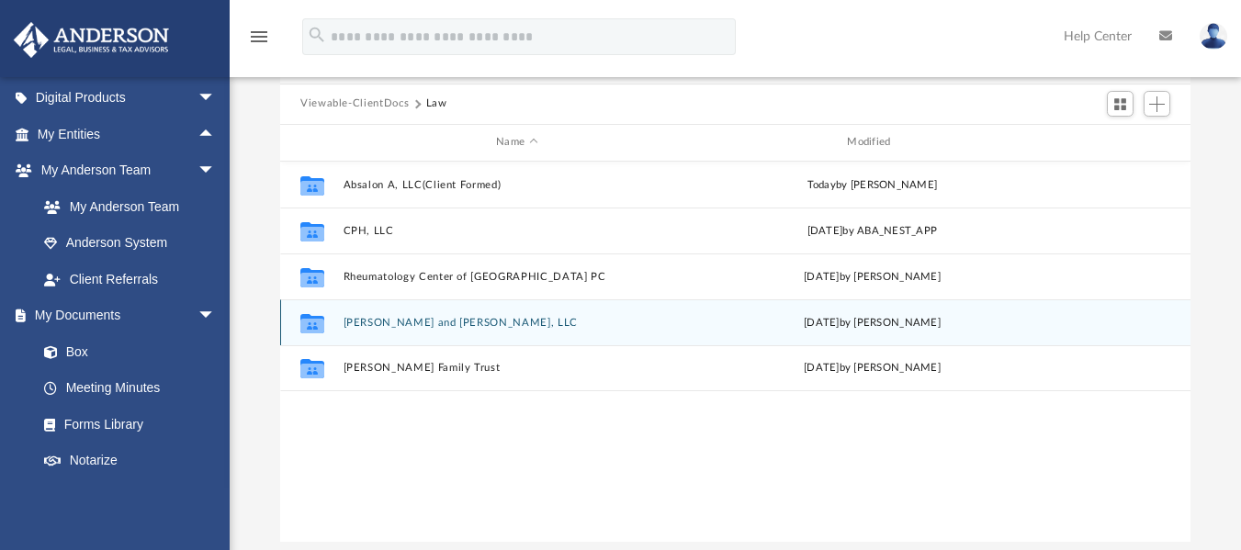
click at [418, 324] on button "[PERSON_NAME] and [PERSON_NAME], LLC" at bounding box center [517, 322] width 347 height 12
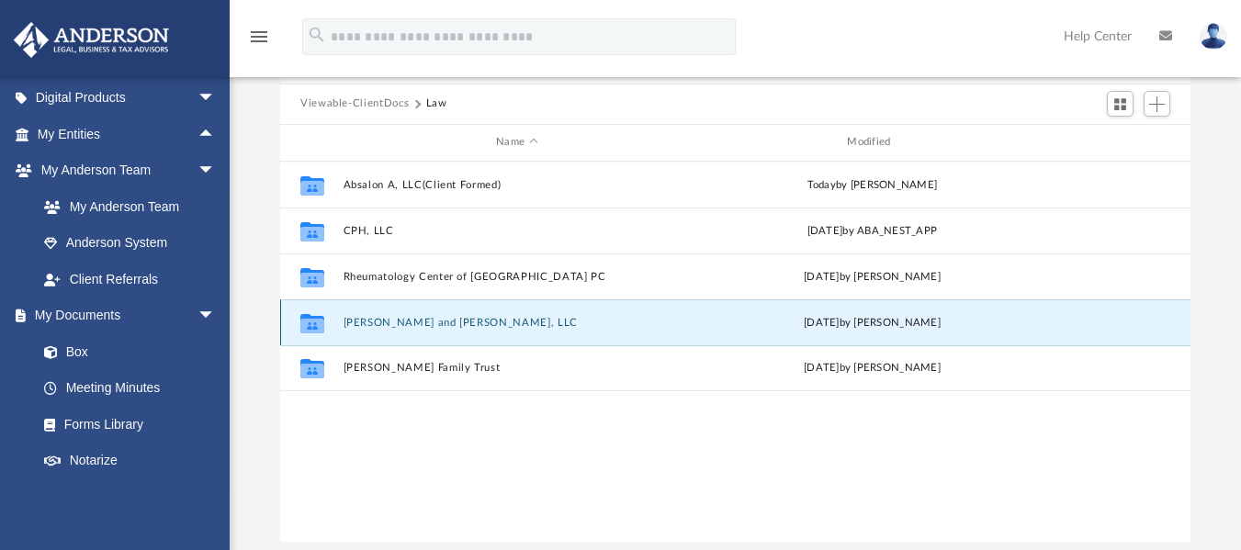
click at [418, 324] on button "[PERSON_NAME] and [PERSON_NAME], LLC" at bounding box center [517, 322] width 347 height 12
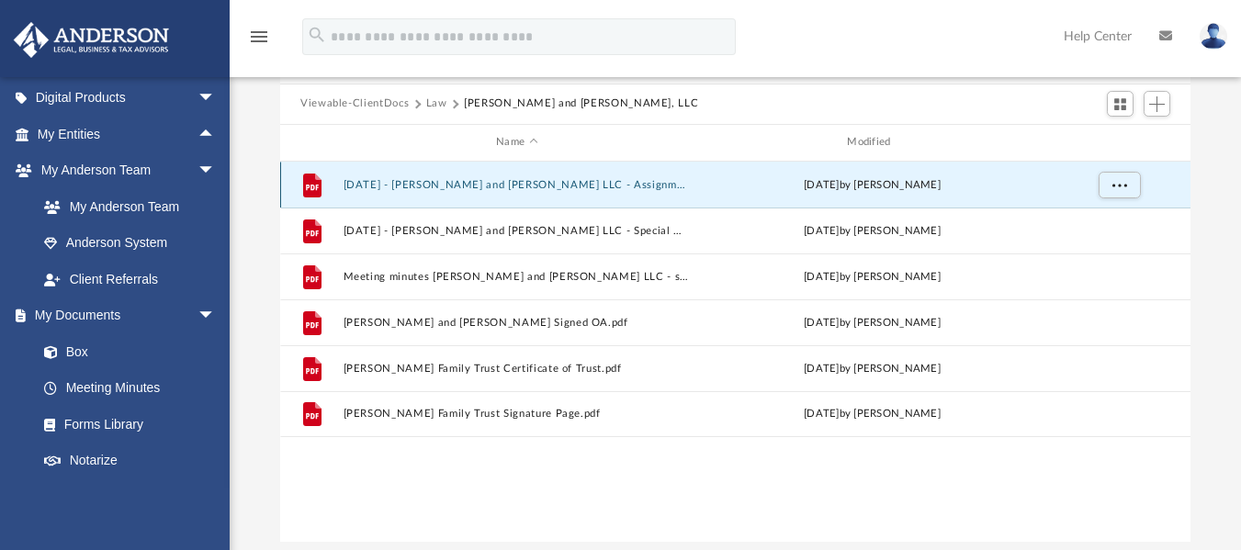
click at [523, 189] on button "[DATE] - [PERSON_NAME] and [PERSON_NAME] LLC - Assignment of Interest.pdf" at bounding box center [517, 184] width 347 height 12
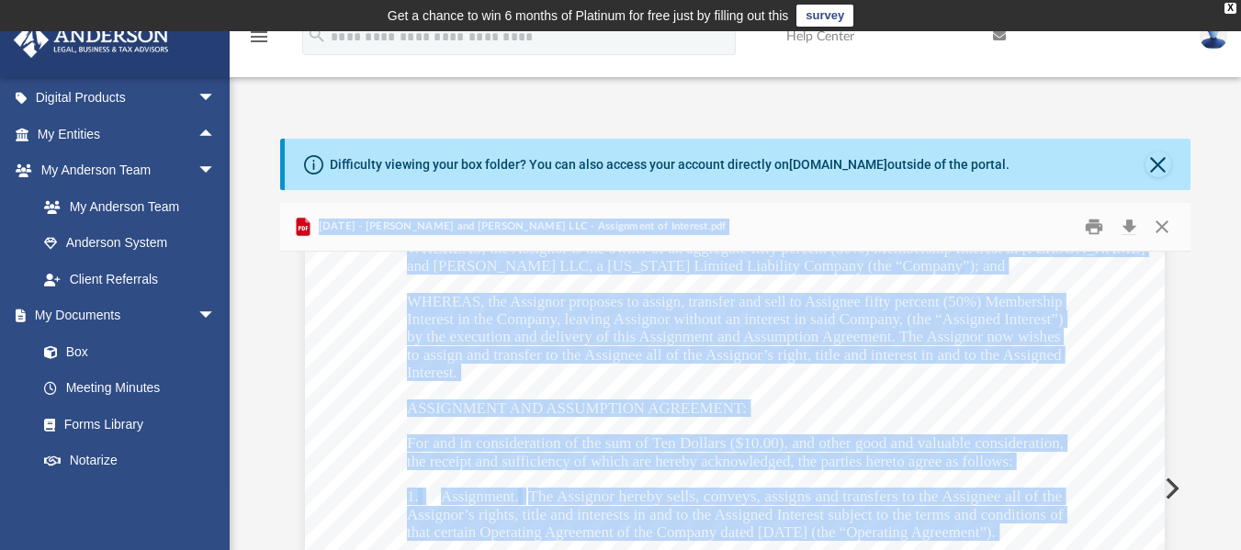
scroll to position [0, 0]
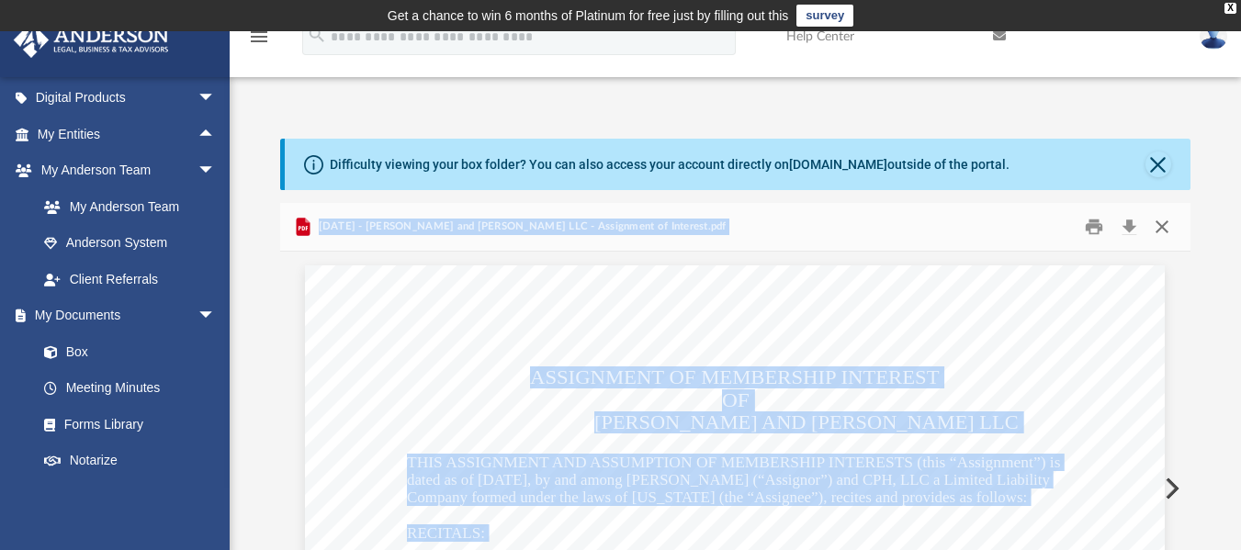
drag, startPoint x: 1157, startPoint y: 227, endPoint x: 1190, endPoint y: 224, distance: 33.2
click at [1157, 227] on button "Close" at bounding box center [1162, 226] width 33 height 28
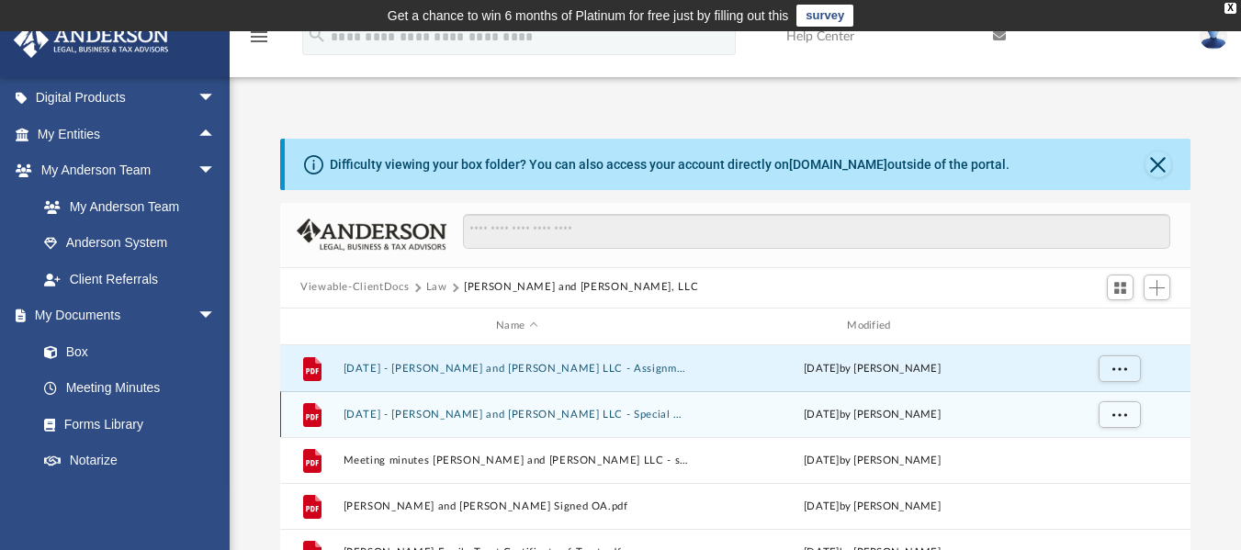
click at [446, 419] on button "[DATE] - [PERSON_NAME] and [PERSON_NAME] LLC - Special Members Meeting.pdf" at bounding box center [517, 414] width 347 height 12
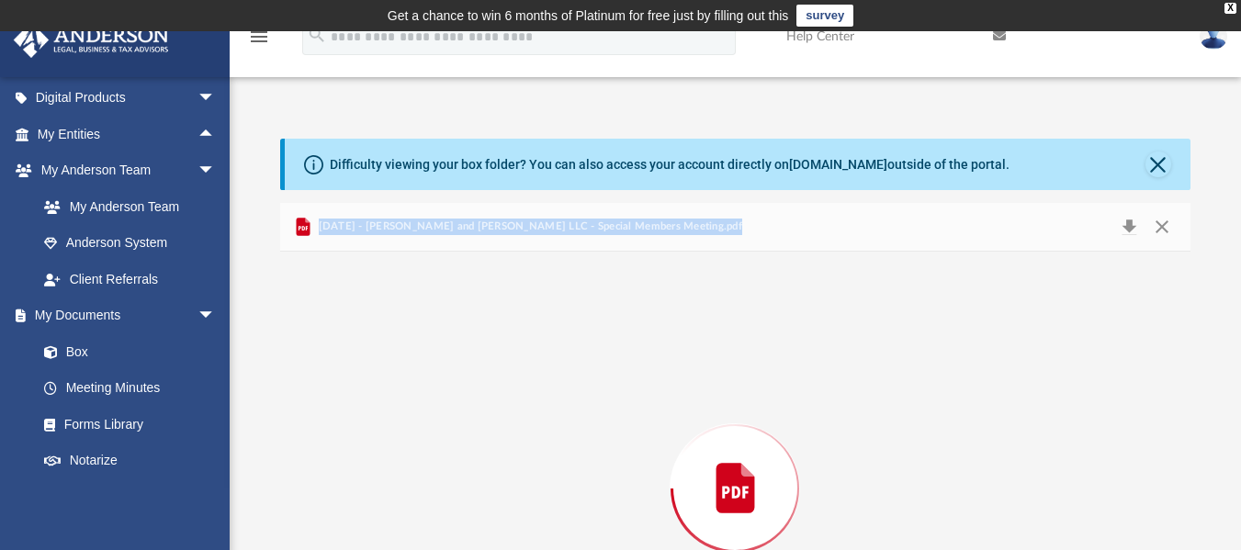
click at [446, 419] on div "Preview" at bounding box center [735, 489] width 911 height 474
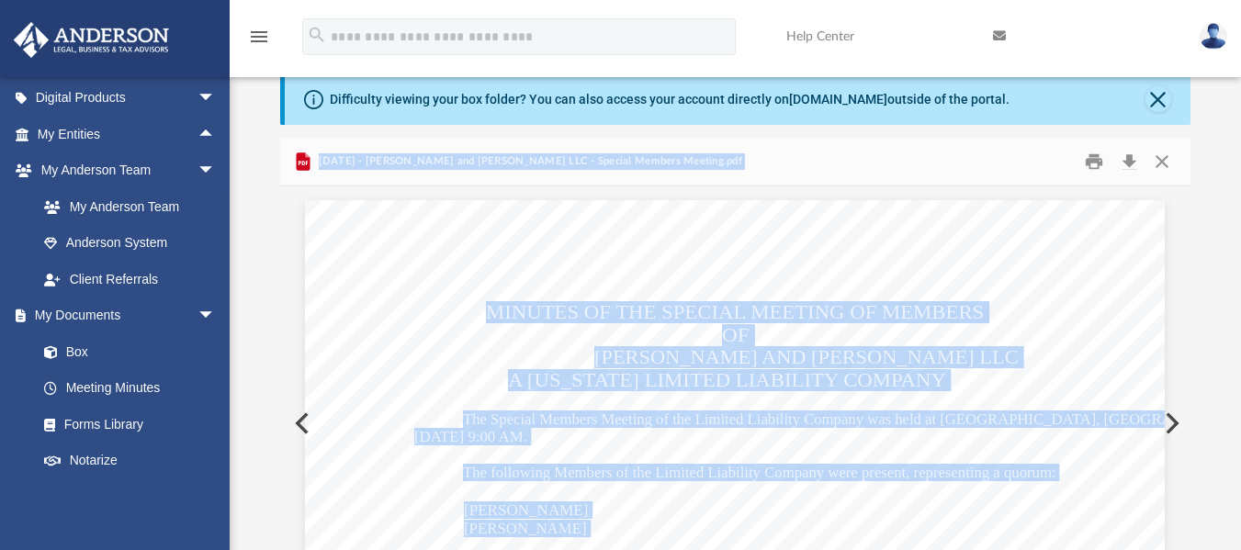
scroll to position [0, 0]
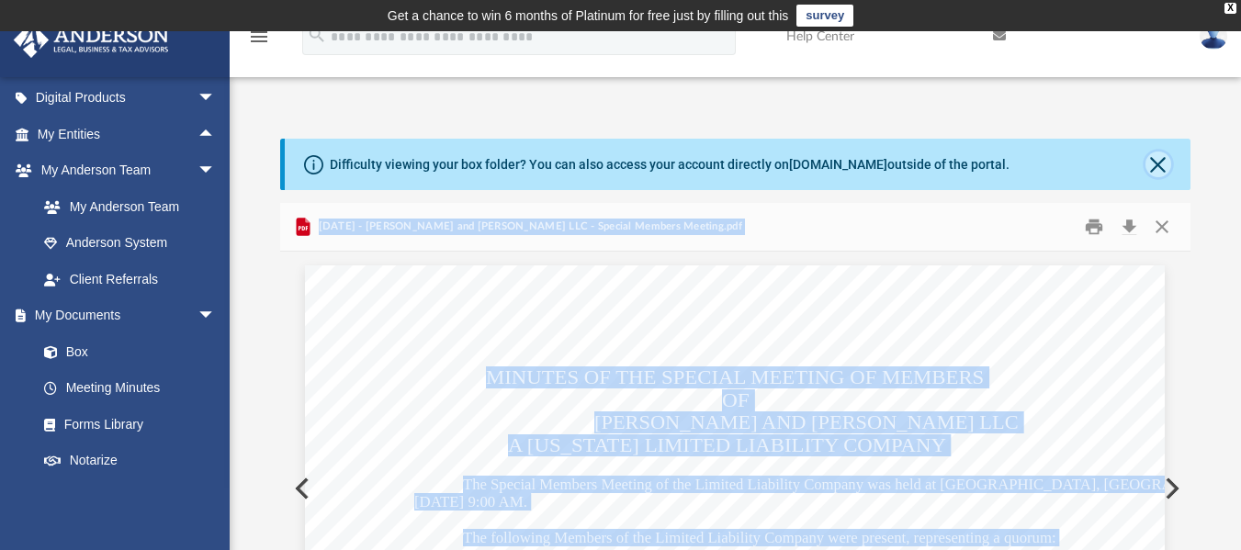
click at [1155, 168] on button "Close" at bounding box center [1159, 165] width 26 height 26
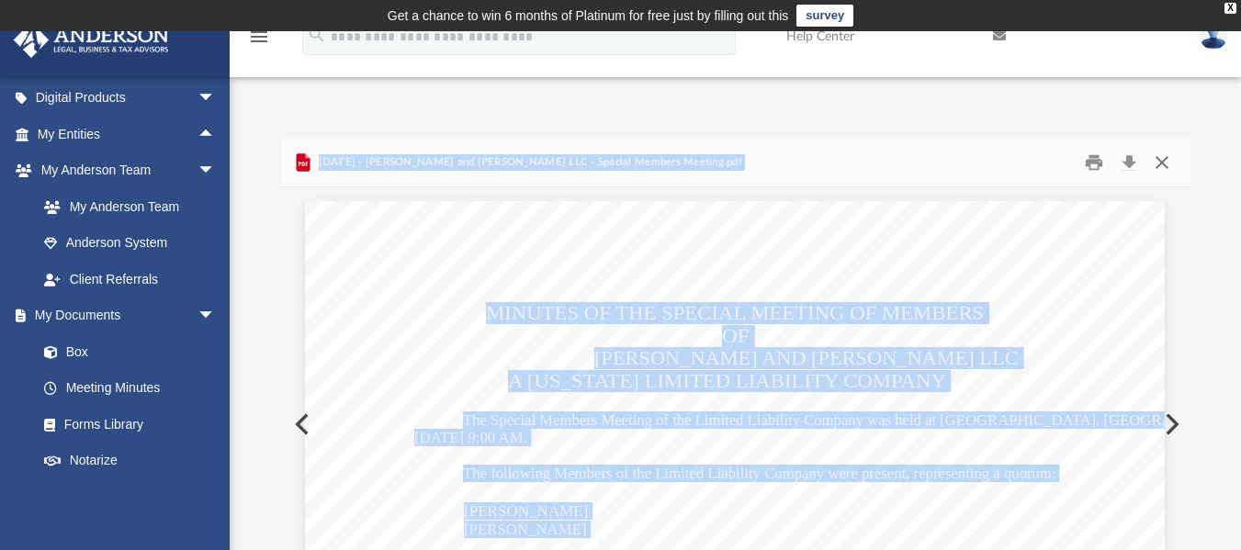
click at [1162, 164] on button "Close" at bounding box center [1162, 162] width 33 height 28
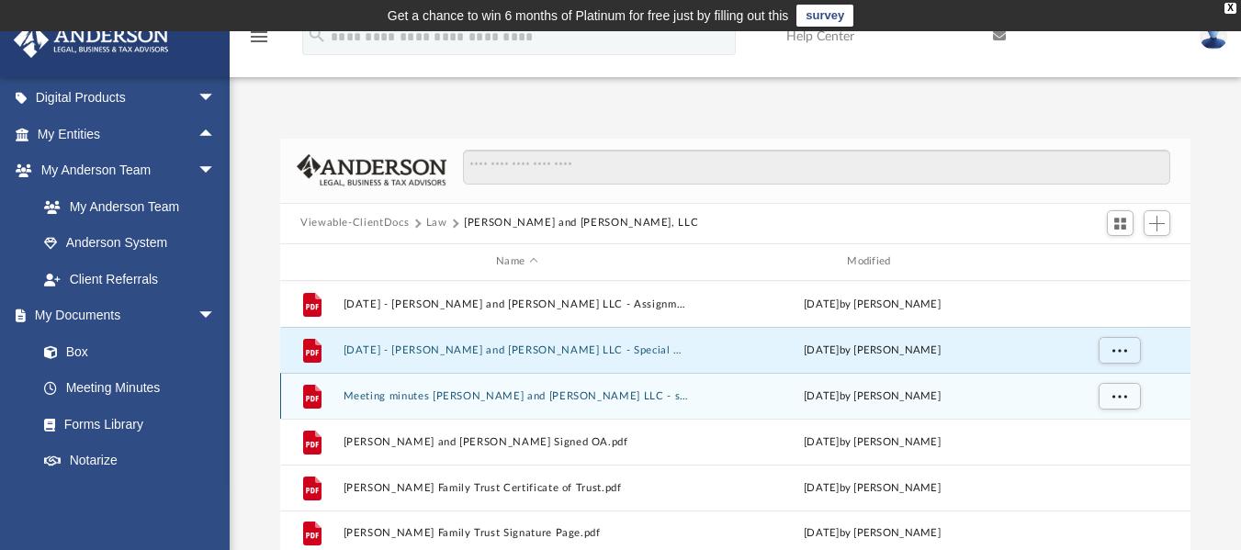
click at [552, 393] on button "Meeting minutes [PERSON_NAME] and [PERSON_NAME] LLC - signed.pdf" at bounding box center [517, 396] width 347 height 12
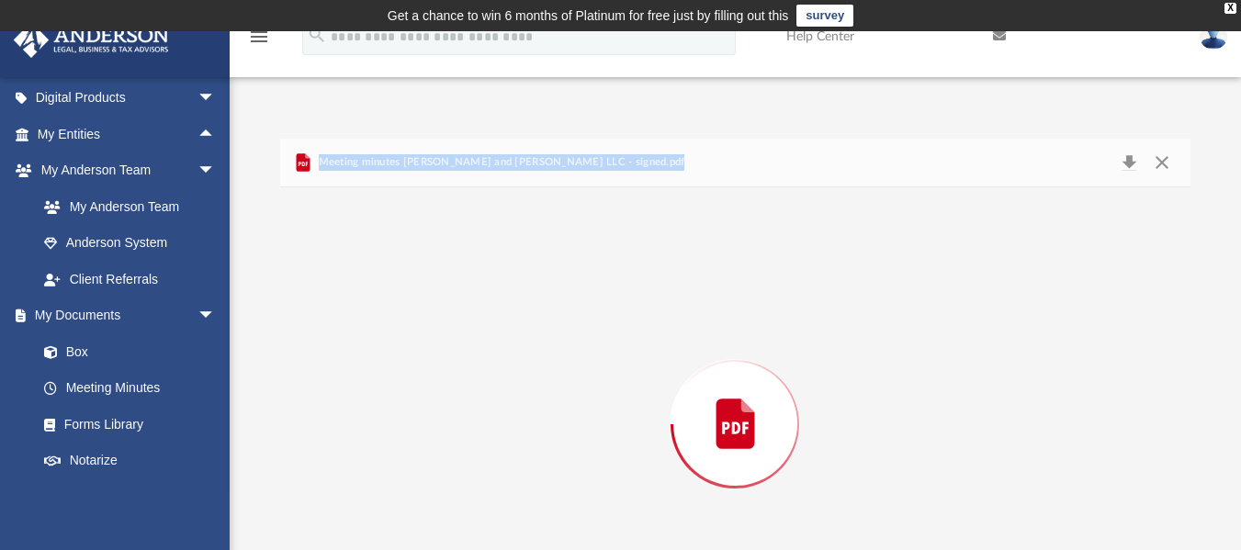
scroll to position [111, 0]
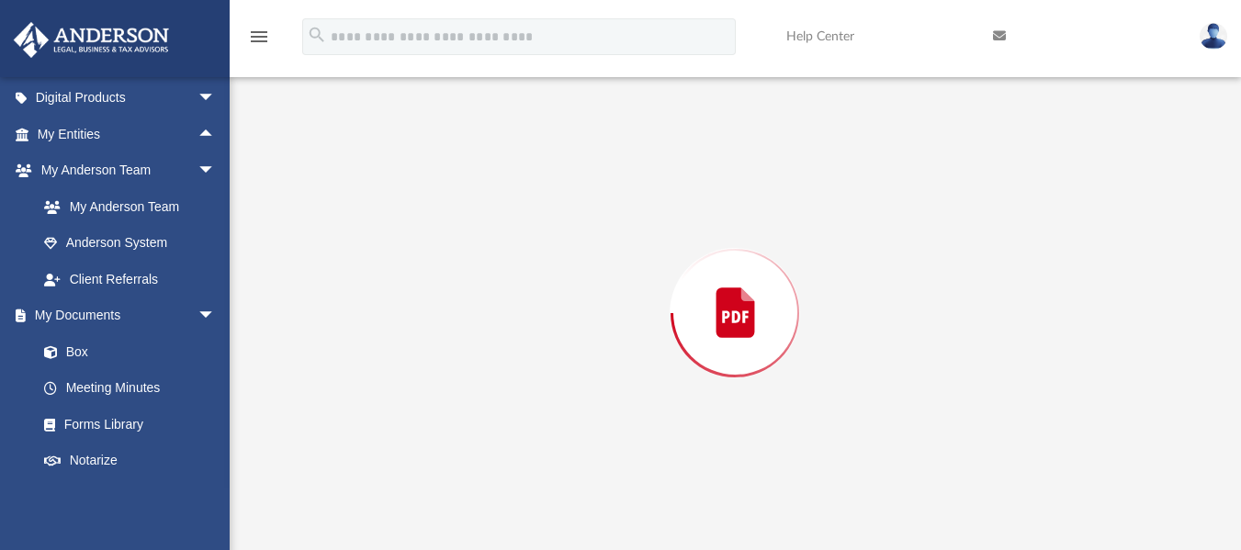
click at [552, 393] on div "Preview" at bounding box center [735, 313] width 911 height 474
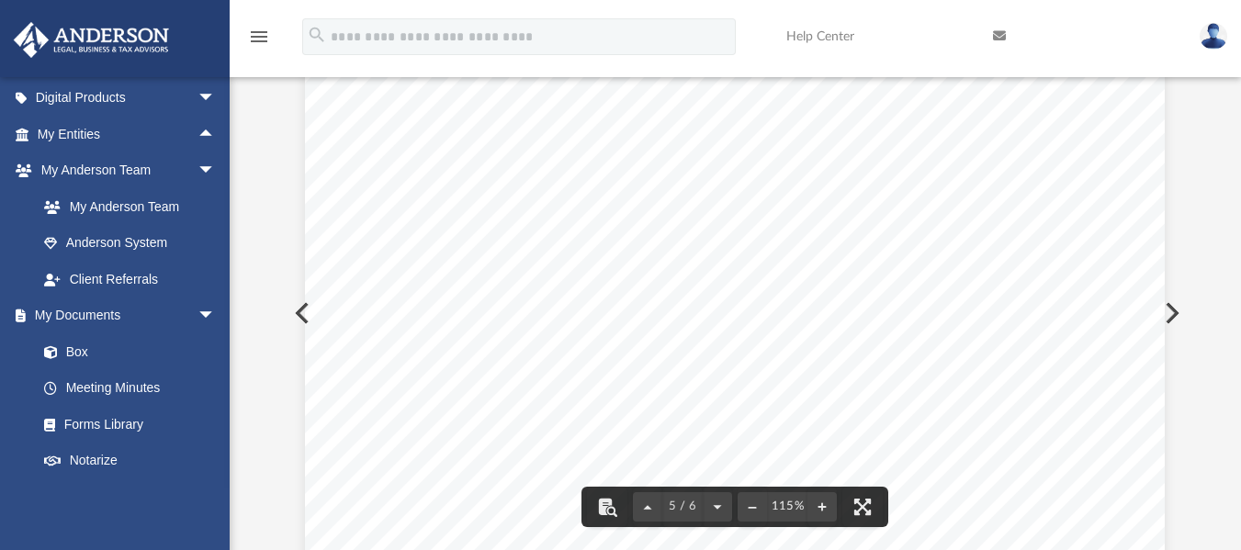
drag, startPoint x: 1183, startPoint y: 437, endPoint x: 1188, endPoint y: 113, distance: 324.4
click at [1188, 113] on body "X Get a chance to win 6 months of Platinum for free just by filling out this su…" at bounding box center [620, 408] width 1241 height 1039
click at [1189, 131] on div "Difficulty viewing your box folder? You can also access your account directly o…" at bounding box center [736, 289] width 1012 height 523
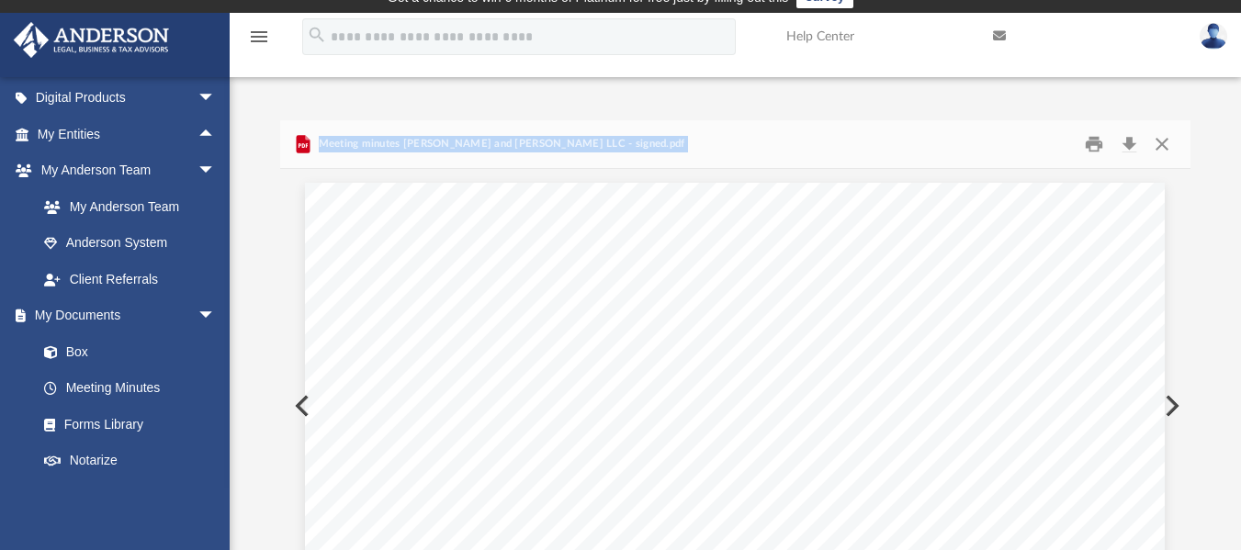
scroll to position [0, 0]
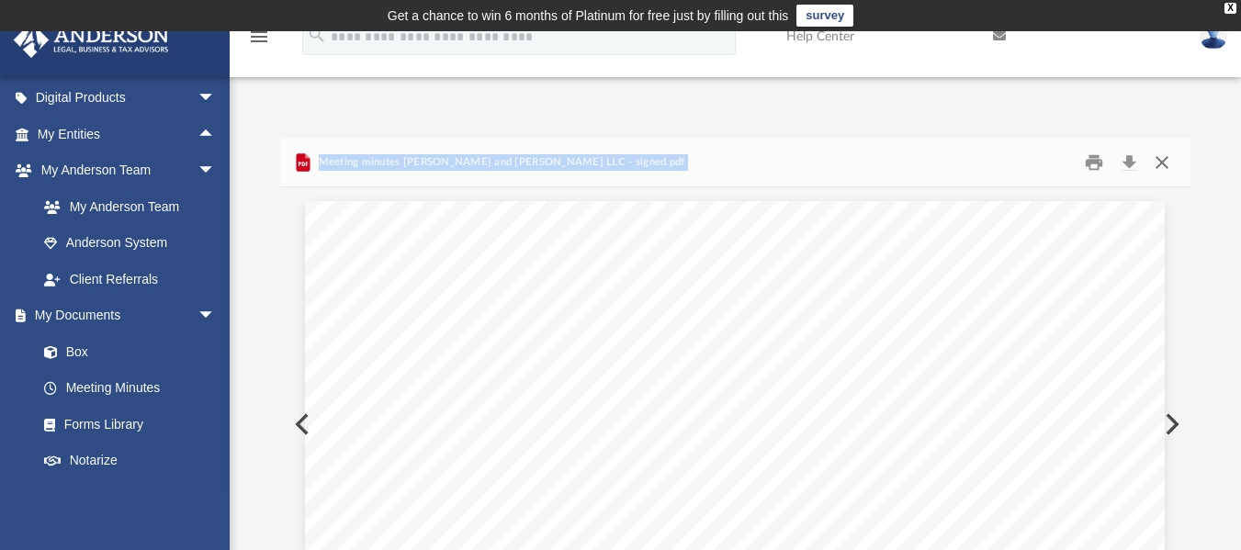
click at [1162, 157] on button "Close" at bounding box center [1162, 162] width 33 height 28
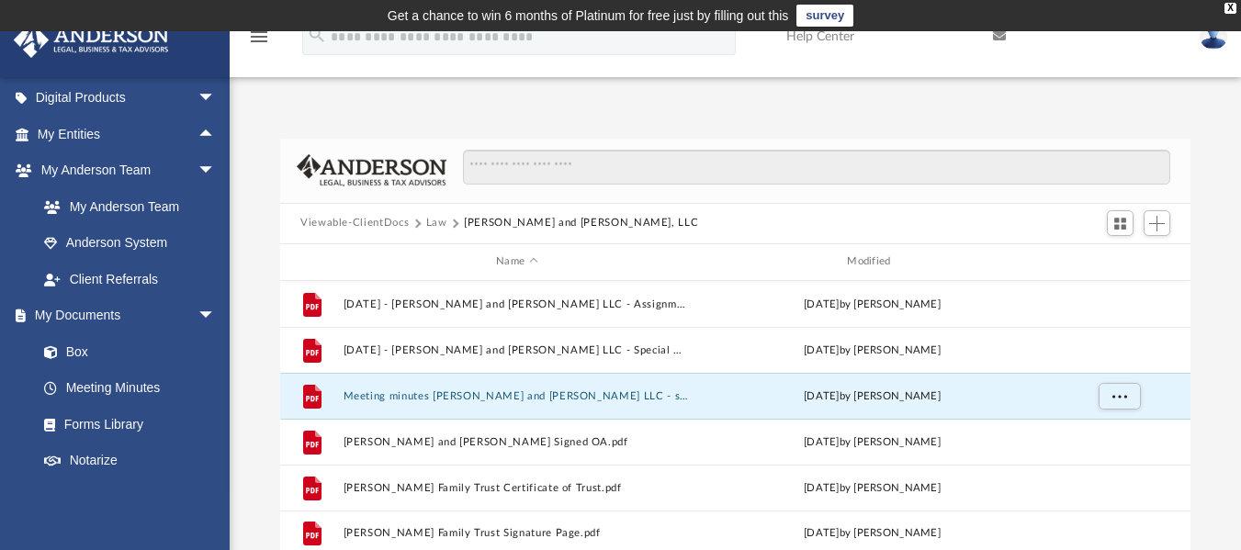
click at [792, 204] on div "Viewable-ClientDocs Law [PERSON_NAME] and [PERSON_NAME], LLC" at bounding box center [735, 224] width 911 height 40
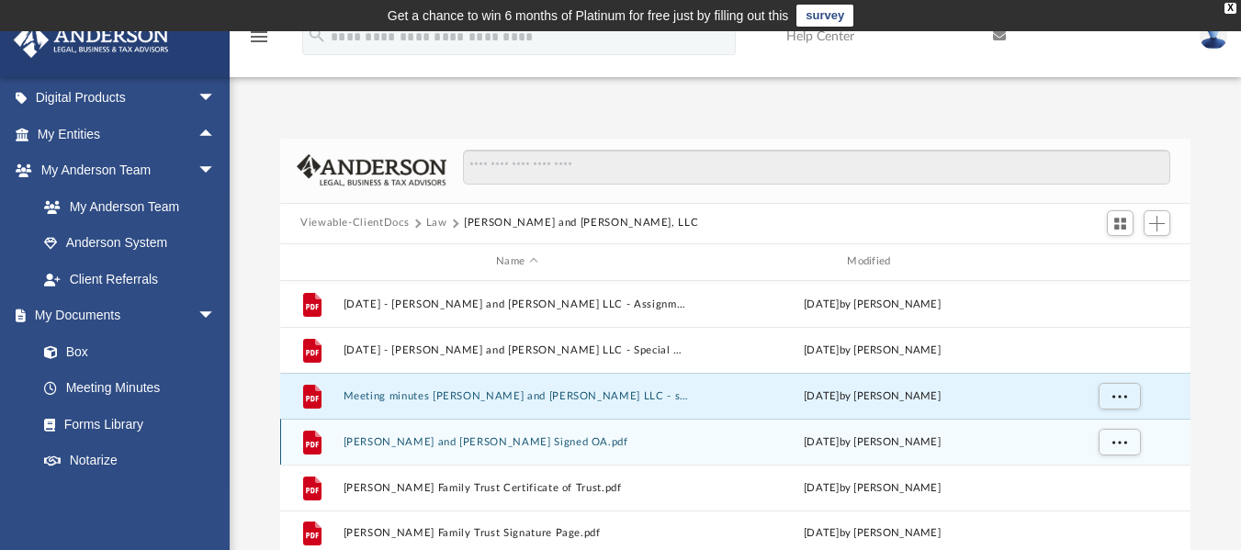
click at [488, 441] on button "[PERSON_NAME] and [PERSON_NAME] Signed OA.pdf" at bounding box center [517, 442] width 347 height 12
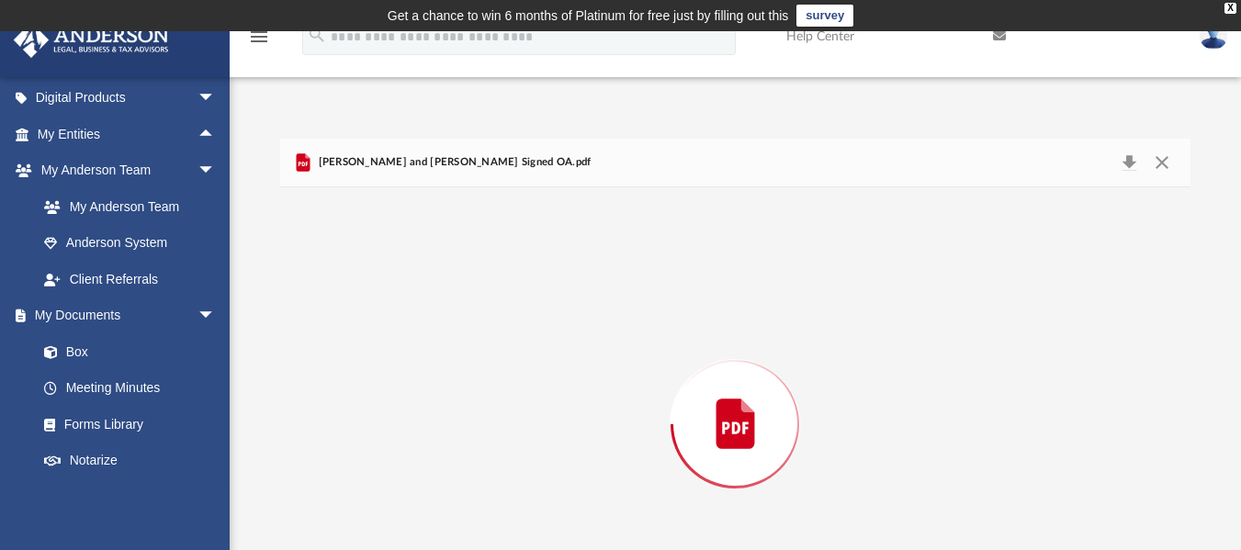
scroll to position [111, 0]
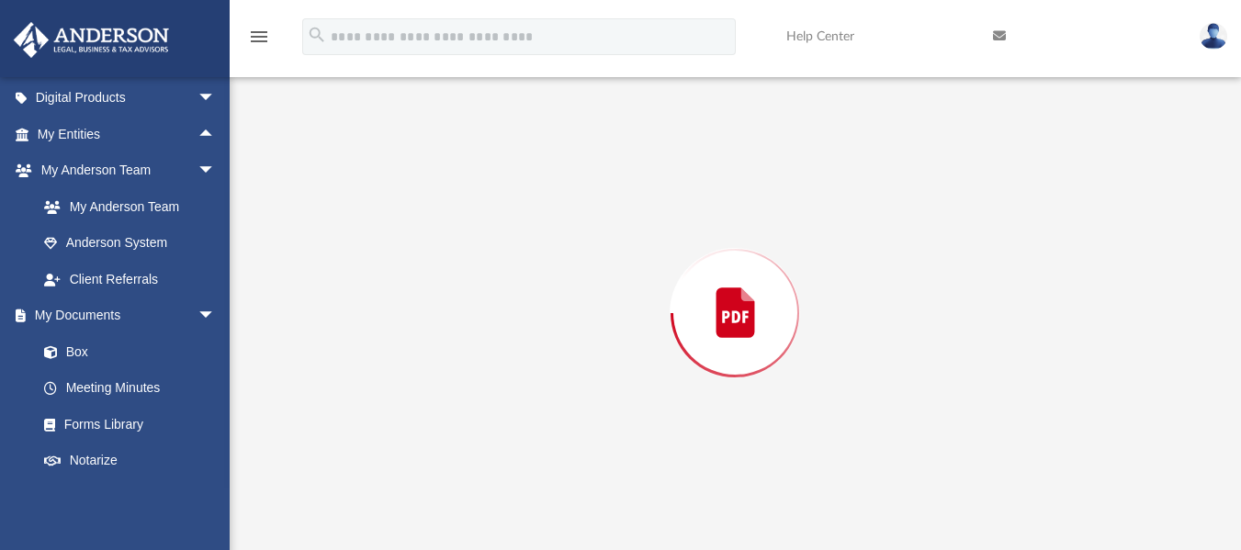
click at [488, 441] on div "Preview" at bounding box center [735, 313] width 911 height 474
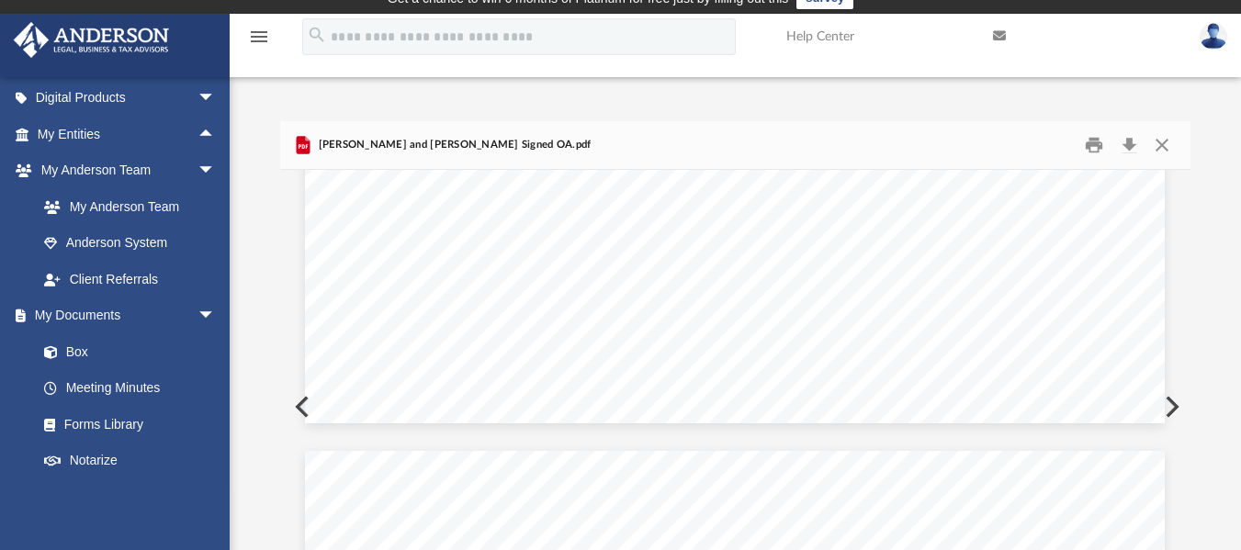
scroll to position [0, 0]
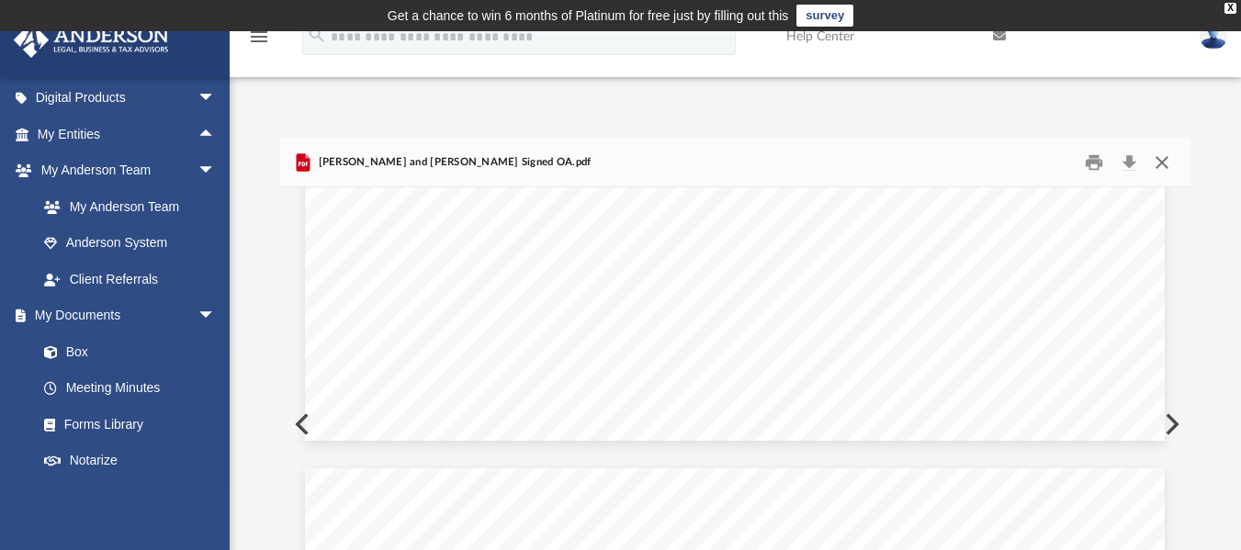
click at [1168, 165] on button "Close" at bounding box center [1162, 162] width 33 height 28
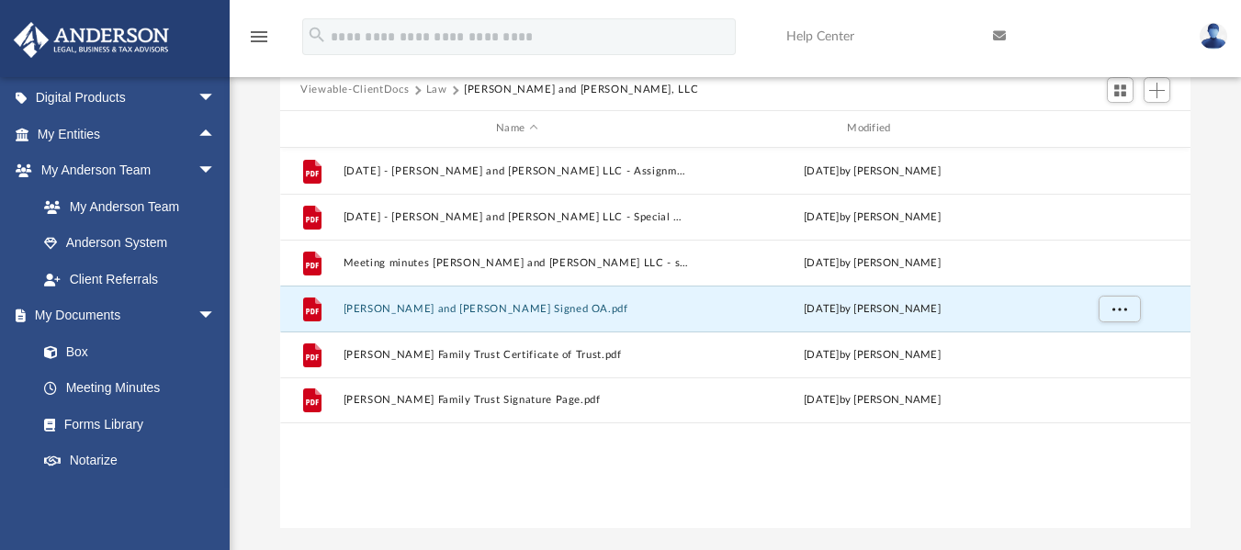
scroll to position [276, 0]
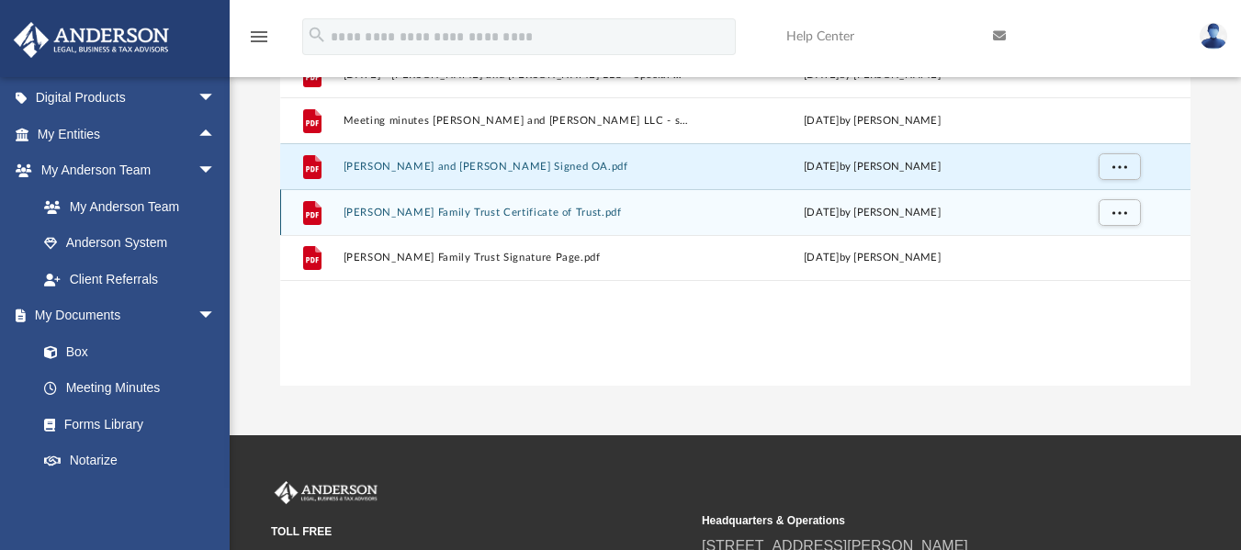
click at [558, 221] on div "File [PERSON_NAME] Family Trust Certificate of Trust.pdf [DATE] by [PERSON_NAME]" at bounding box center [735, 212] width 911 height 46
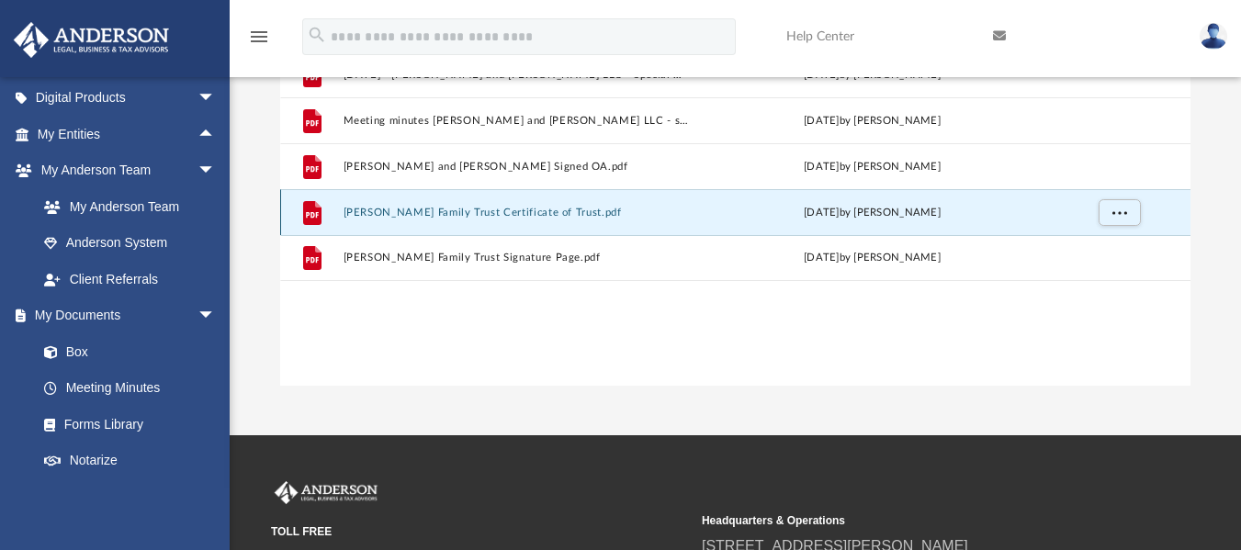
click at [558, 221] on div "File [PERSON_NAME] Family Trust Certificate of Trust.pdf [DATE] by [PERSON_NAME]" at bounding box center [735, 212] width 911 height 46
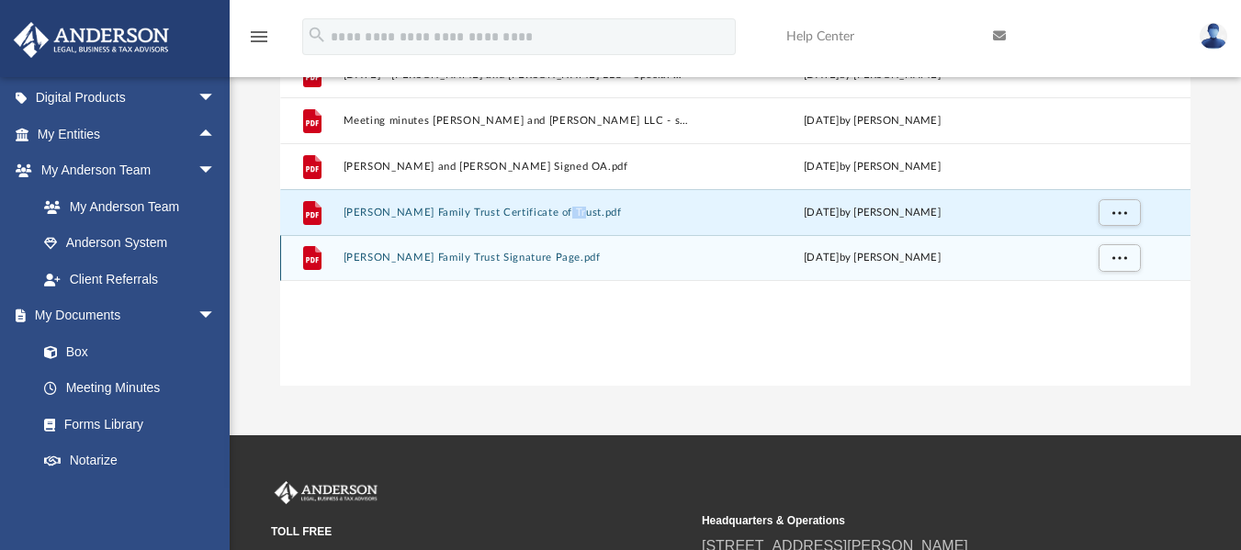
click at [519, 264] on button "[PERSON_NAME] Family Trust Signature Page.pdf" at bounding box center [517, 258] width 347 height 12
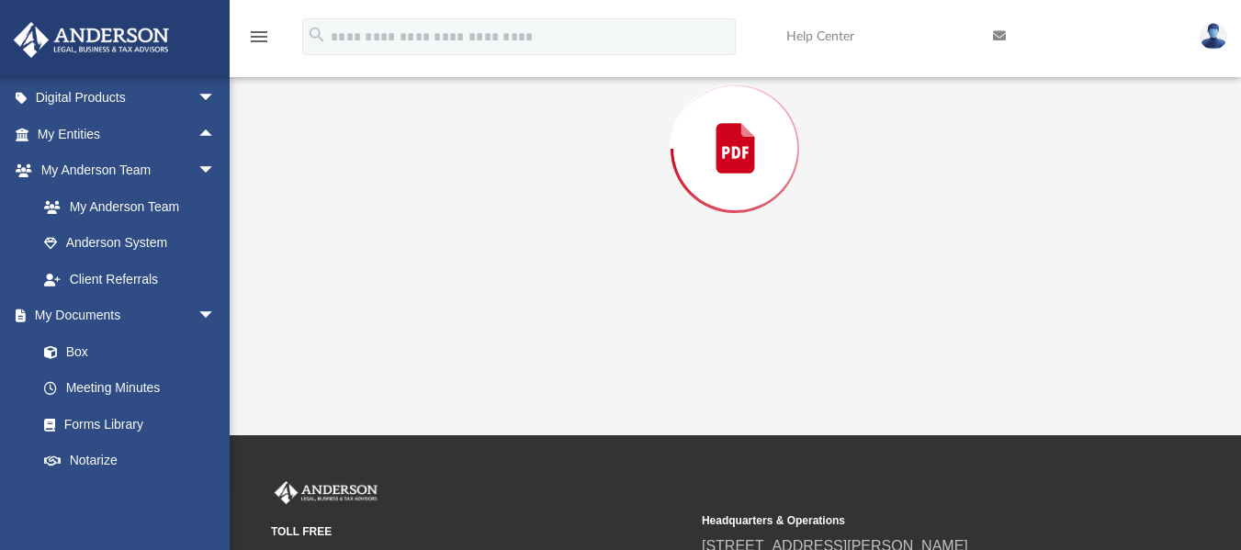
scroll to position [139, 0]
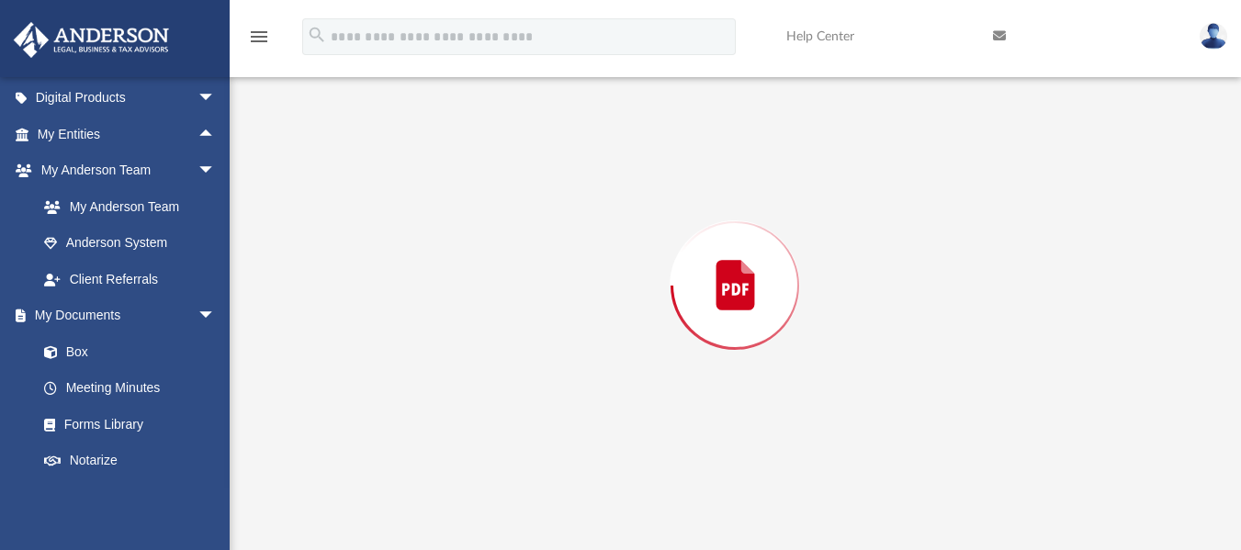
click at [519, 264] on div "Preview" at bounding box center [735, 286] width 911 height 474
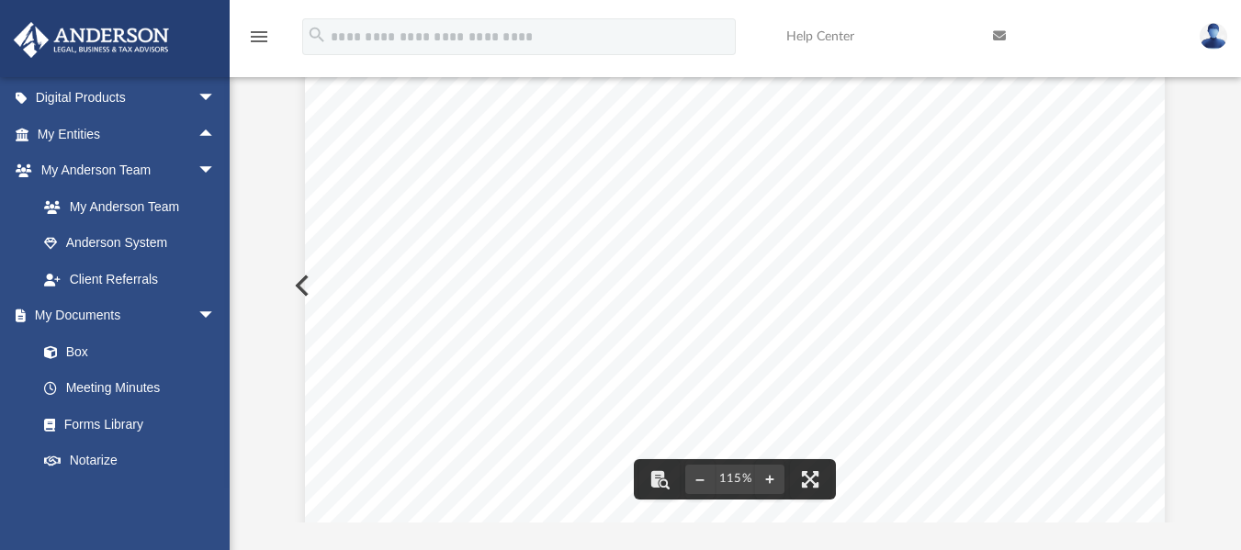
scroll to position [0, 0]
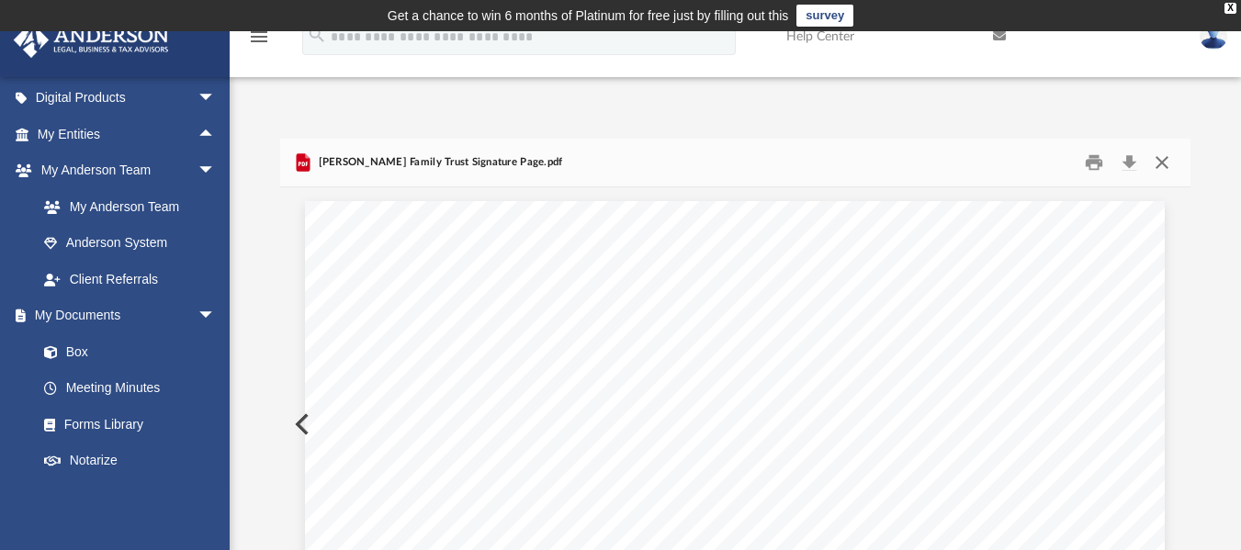
click at [1162, 167] on button "Close" at bounding box center [1162, 162] width 33 height 28
